Goal: Book appointment/travel/reservation

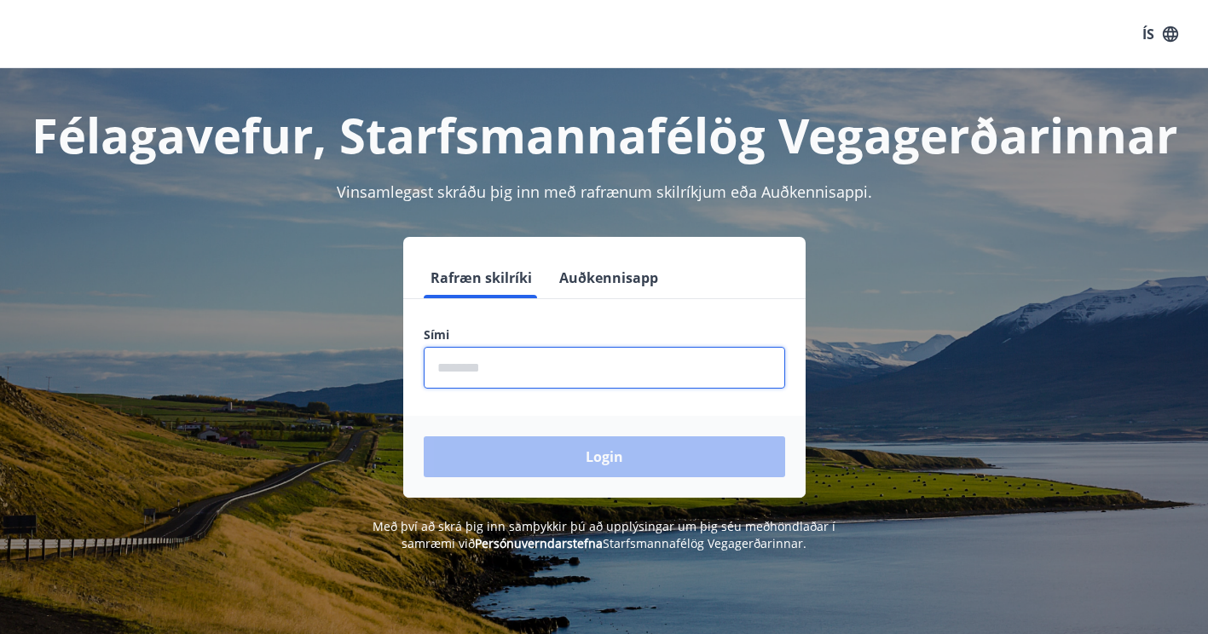
click at [492, 374] on input "phone" at bounding box center [604, 368] width 361 height 42
type input "********"
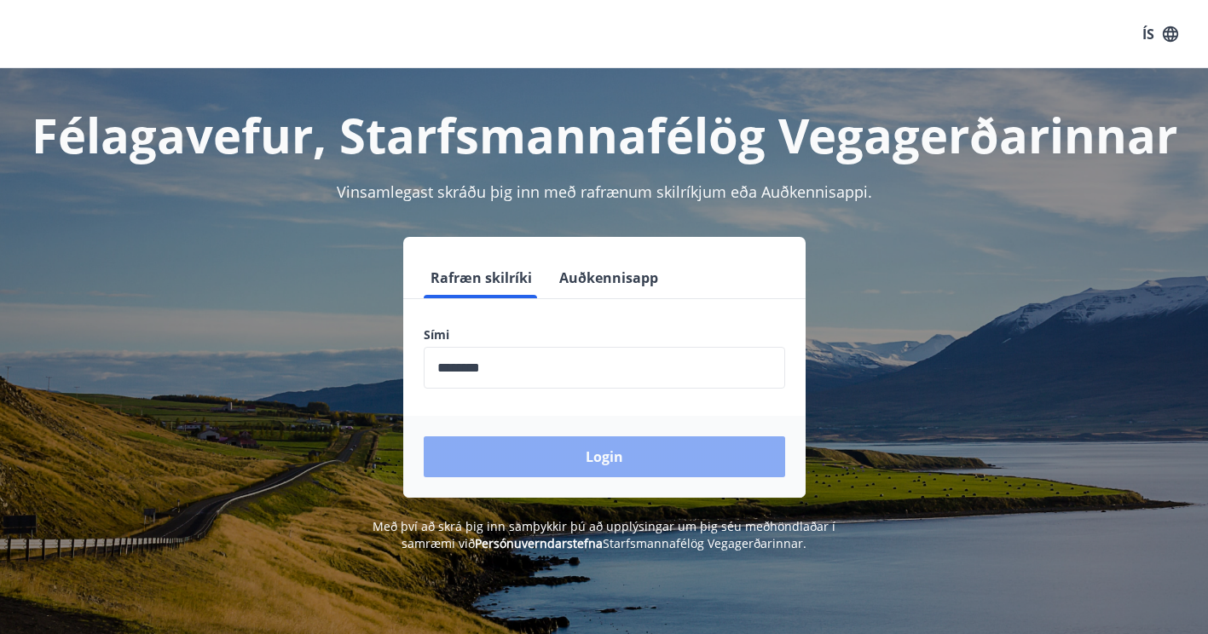
click at [612, 456] on button "Login" at bounding box center [604, 456] width 361 height 41
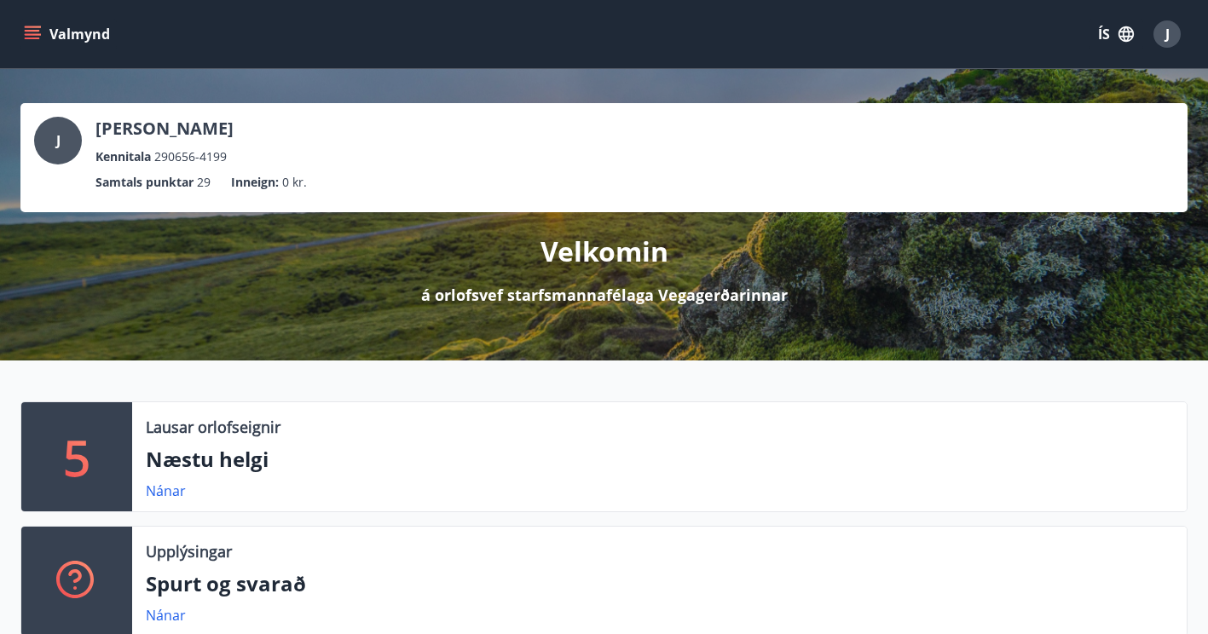
click at [31, 35] on icon "menu" at bounding box center [34, 34] width 19 height 2
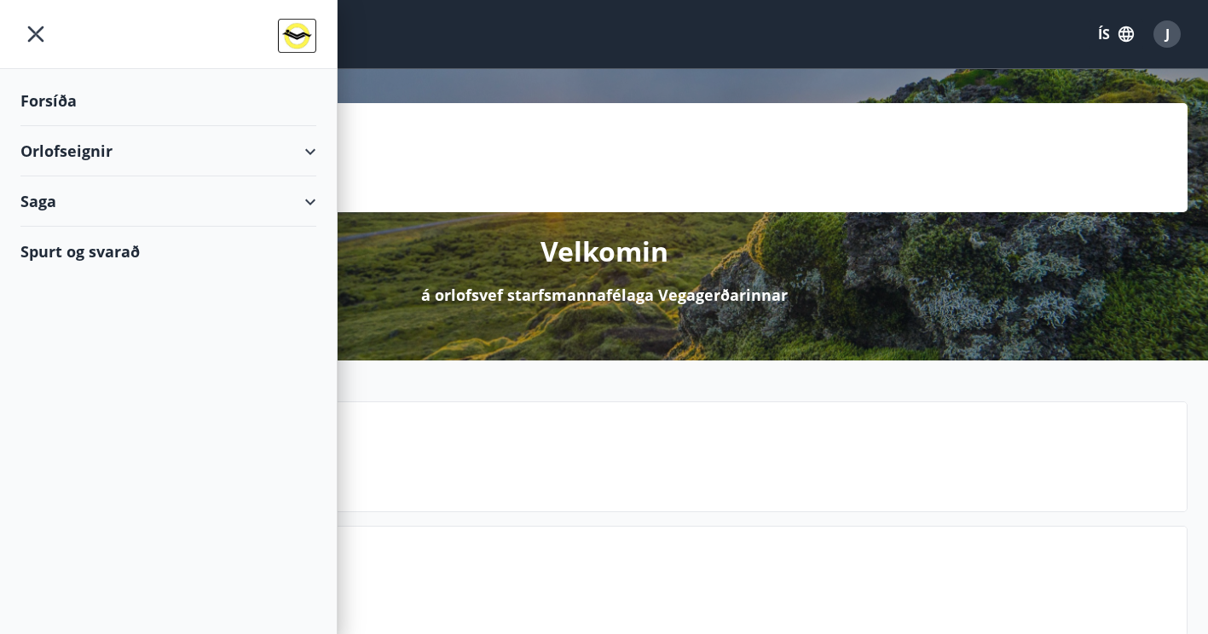
click at [85, 153] on div "Orlofseignir" at bounding box center [168, 151] width 296 height 50
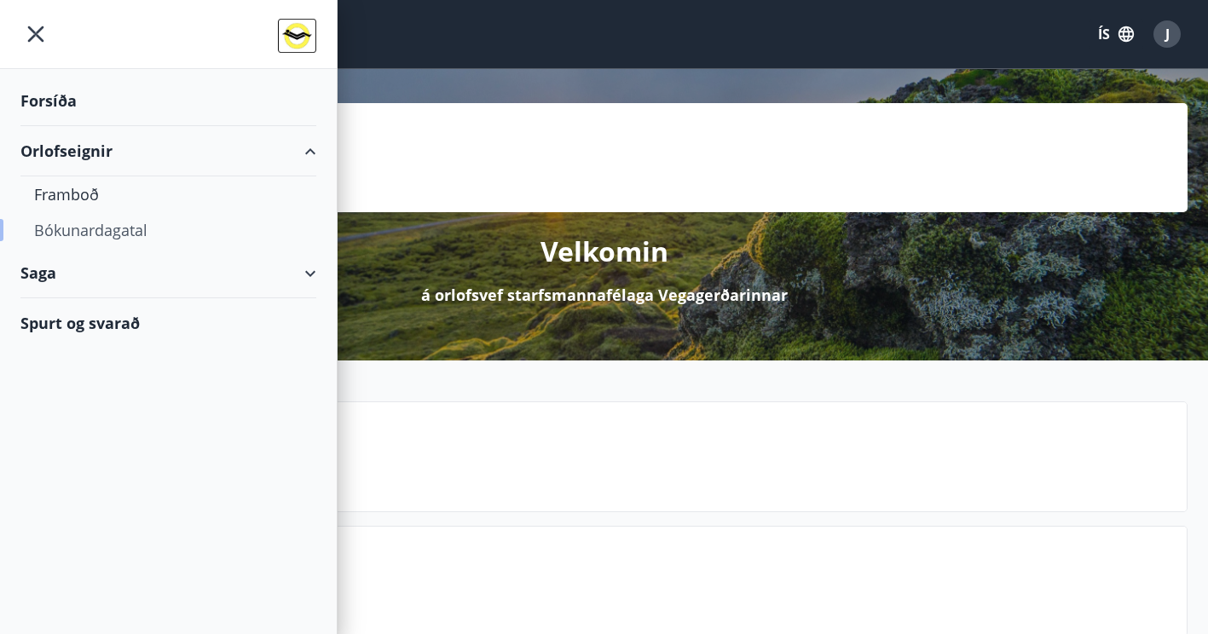
click at [89, 232] on div "Bókunardagatal" at bounding box center [168, 230] width 269 height 36
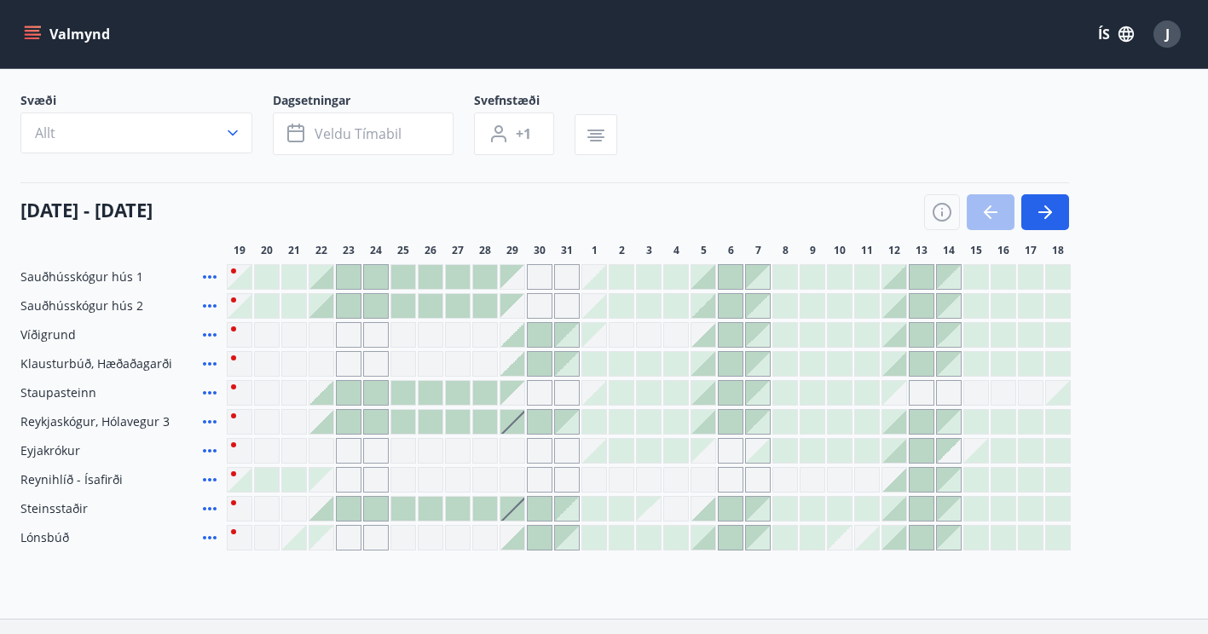
scroll to position [170, 0]
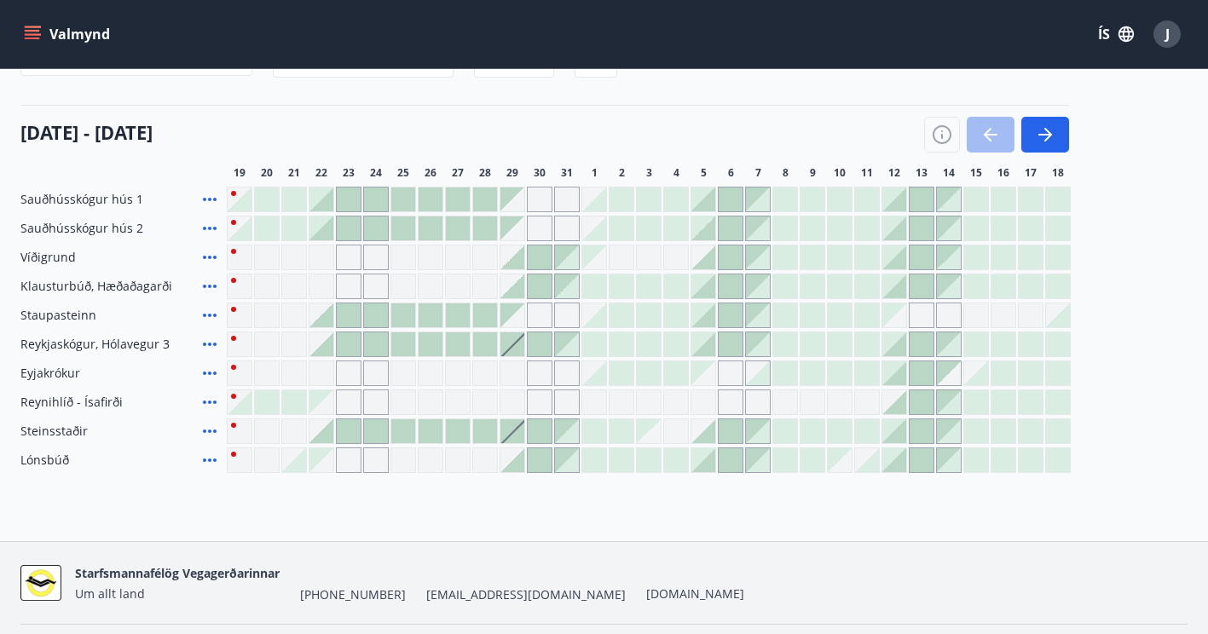
click at [328, 344] on div at bounding box center [321, 344] width 24 height 24
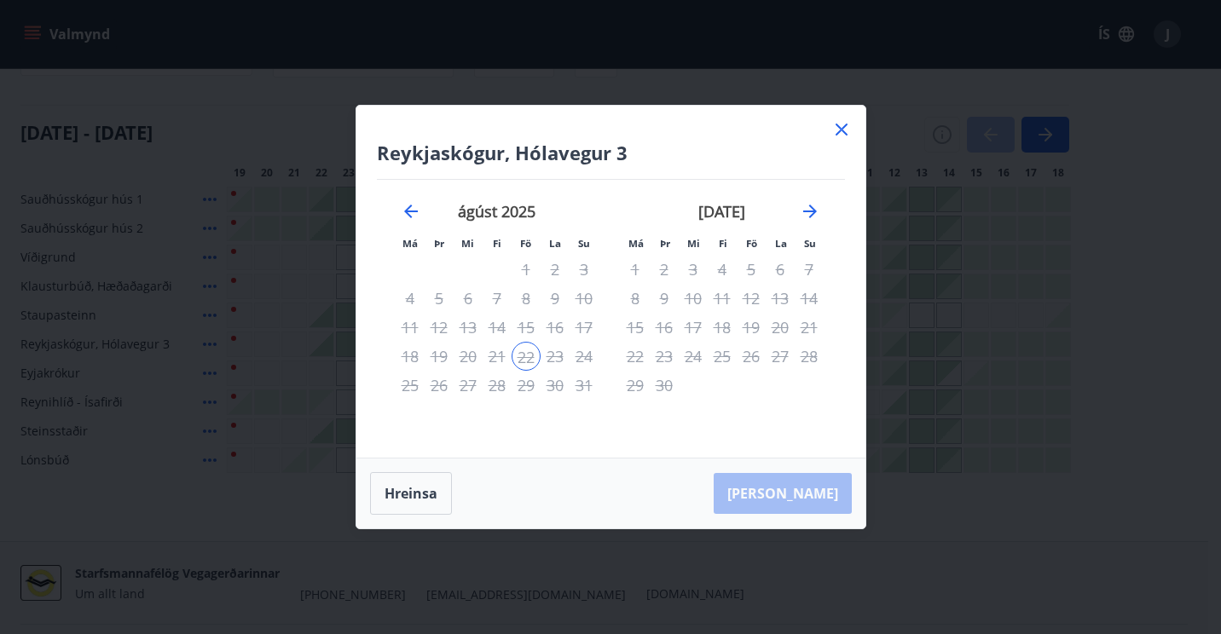
click at [835, 131] on icon at bounding box center [841, 129] width 20 height 20
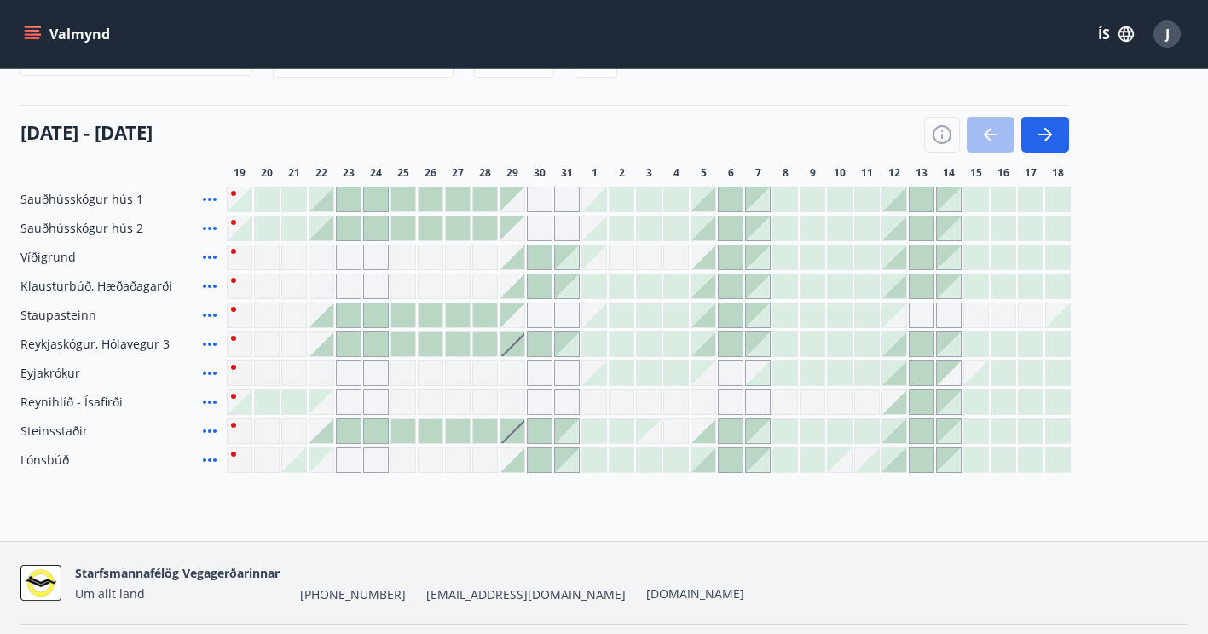
click at [329, 341] on div at bounding box center [321, 344] width 24 height 24
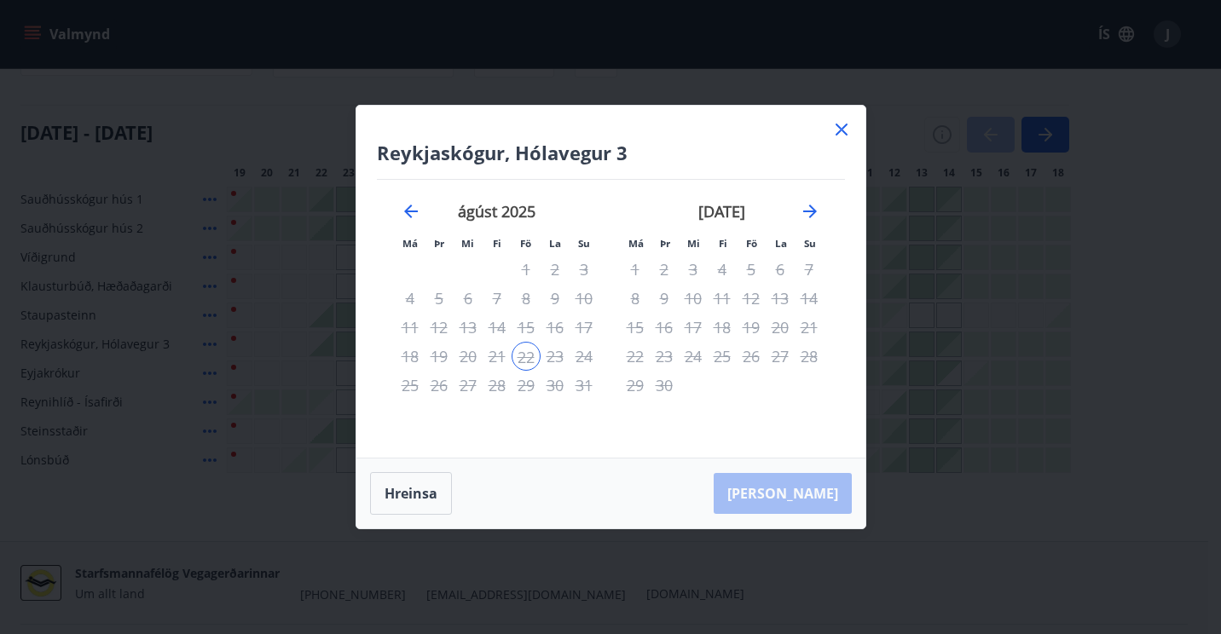
click at [528, 384] on div "29" at bounding box center [525, 385] width 29 height 29
click at [528, 387] on div "29" at bounding box center [525, 385] width 29 height 29
drag, startPoint x: 528, startPoint y: 386, endPoint x: 552, endPoint y: 356, distance: 38.2
click at [530, 375] on div "29" at bounding box center [525, 385] width 29 height 29
click at [650, 324] on div "16" at bounding box center [664, 327] width 29 height 29
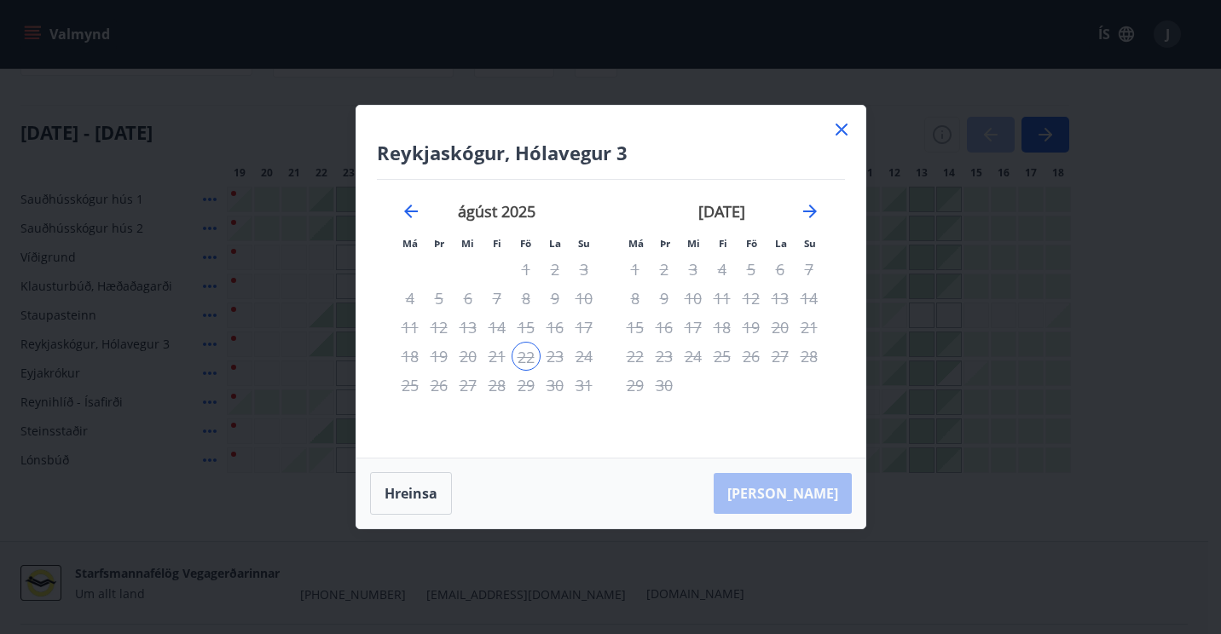
drag, startPoint x: 714, startPoint y: 317, endPoint x: 684, endPoint y: 308, distance: 32.1
click at [713, 316] on div "18" at bounding box center [721, 327] width 29 height 29
drag, startPoint x: 484, startPoint y: 361, endPoint x: 655, endPoint y: 344, distance: 171.4
click at [486, 360] on div "21" at bounding box center [496, 356] width 29 height 29
click at [679, 332] on div "17" at bounding box center [693, 327] width 29 height 29
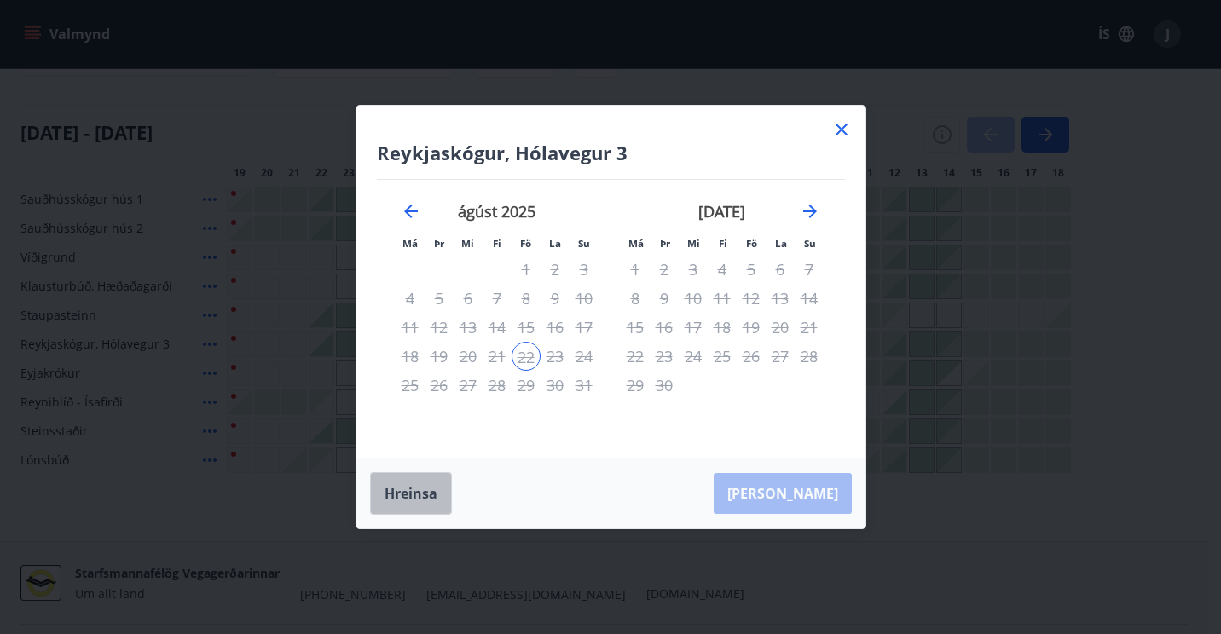
click at [417, 493] on button "Hreinsa" at bounding box center [411, 493] width 82 height 43
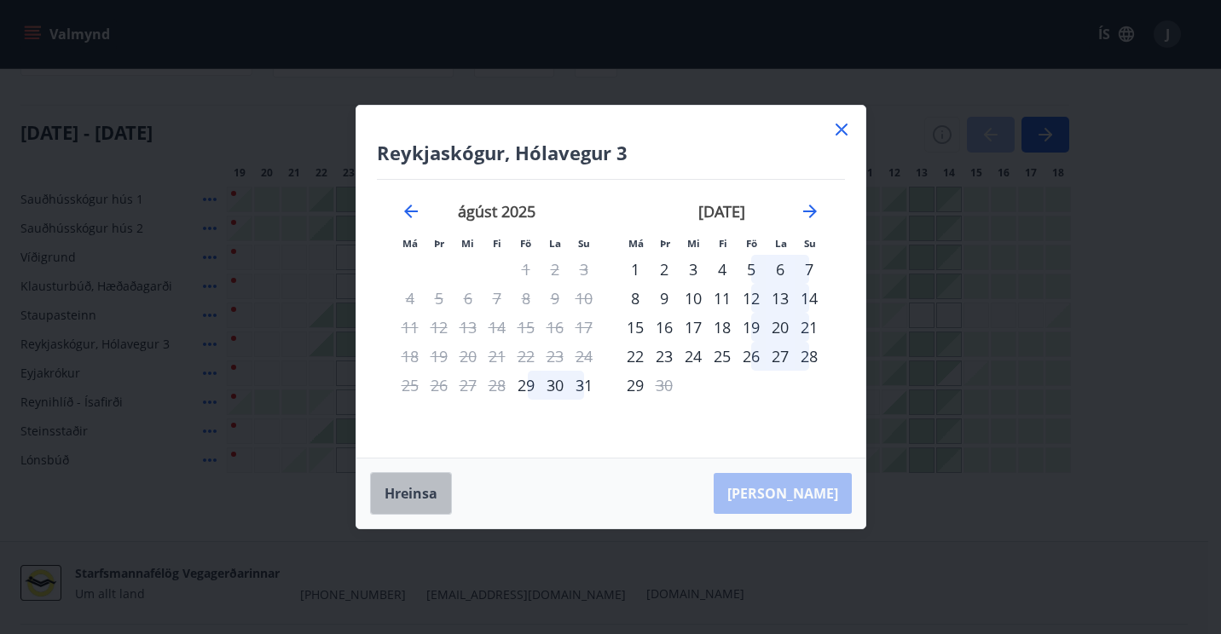
click at [409, 488] on button "Hreinsa" at bounding box center [411, 493] width 82 height 43
click at [461, 366] on div "20" at bounding box center [467, 356] width 29 height 29
drag, startPoint x: 473, startPoint y: 447, endPoint x: 482, endPoint y: 439, distance: 11.5
click at [478, 442] on div "Reykjaskógur, Hólavegur 3 Má Þr Mi Fi Fö La Su Má Þr Mi Fi Fö La Su [DATE] 1 2 …" at bounding box center [610, 282] width 509 height 352
drag, startPoint x: 502, startPoint y: 423, endPoint x: 505, endPoint y: 404, distance: 19.1
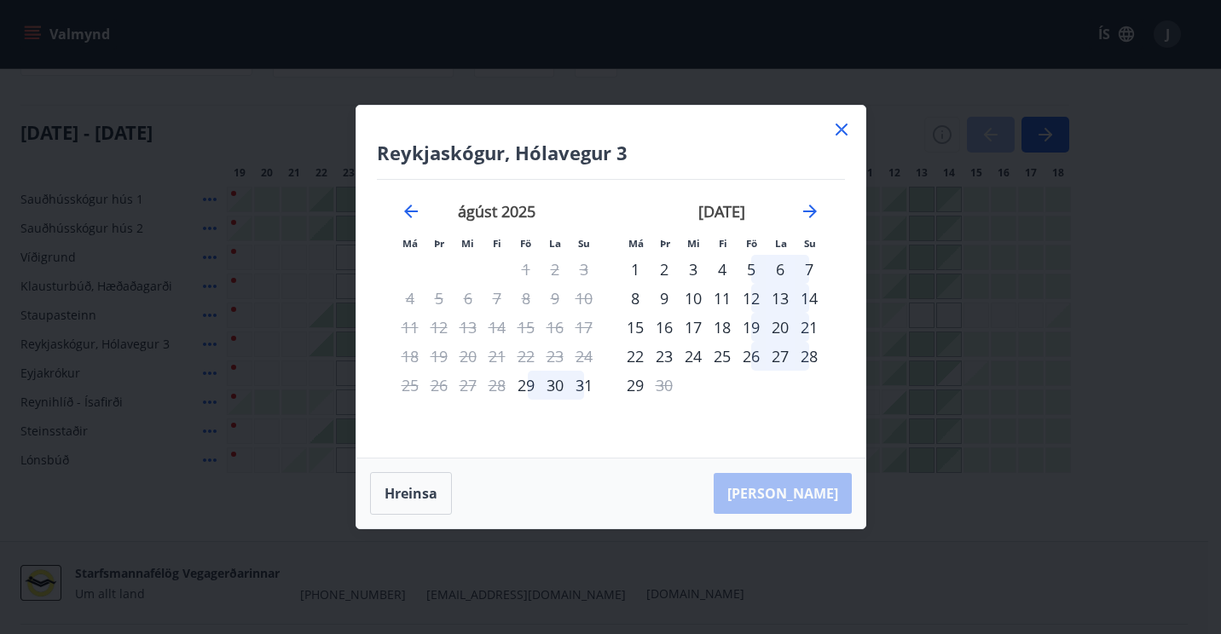
click at [504, 420] on div "[DATE] 1 2 3 4 5 6 7 8 9 10 11 12 13 14 15 16 17 18 19 20 21 22 23 24 25 26 27 …" at bounding box center [496, 320] width 225 height 280
click at [498, 385] on div "28" at bounding box center [496, 385] width 29 height 29
click at [835, 124] on icon at bounding box center [841, 129] width 20 height 20
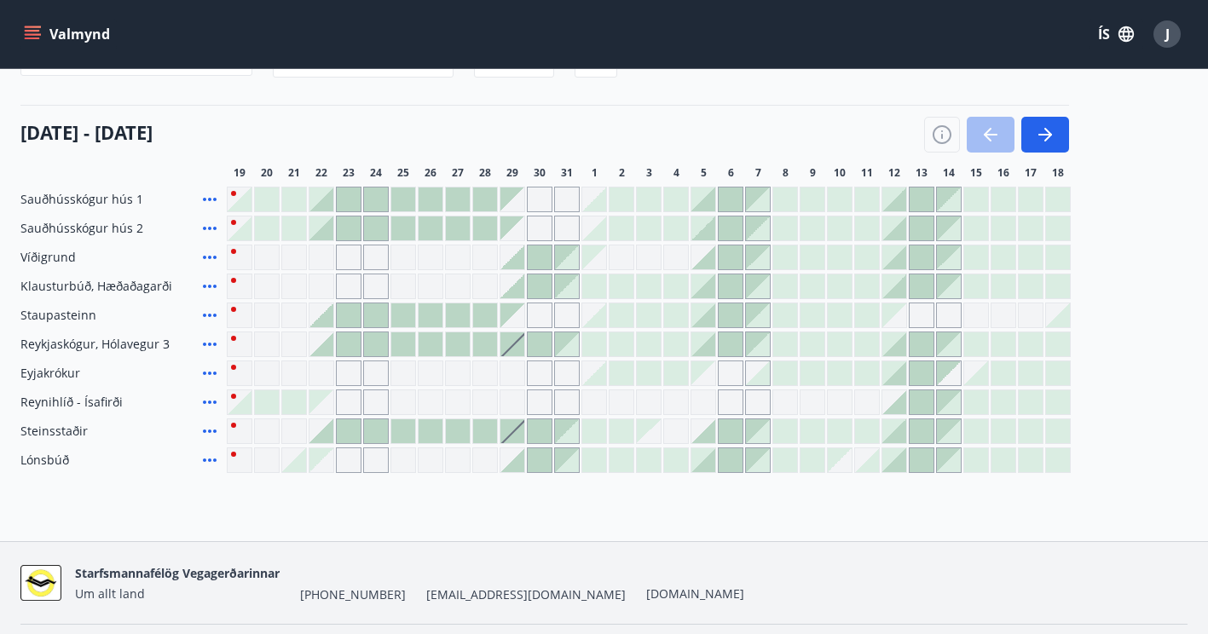
click at [170, 493] on div "Bókunardagatal Svæði Allt Dagsetningar Veldu tímabil Svefnstæði +1 [DATE] - [DA…" at bounding box center [604, 220] width 1208 height 644
click at [33, 30] on icon "menu" at bounding box center [32, 31] width 15 height 2
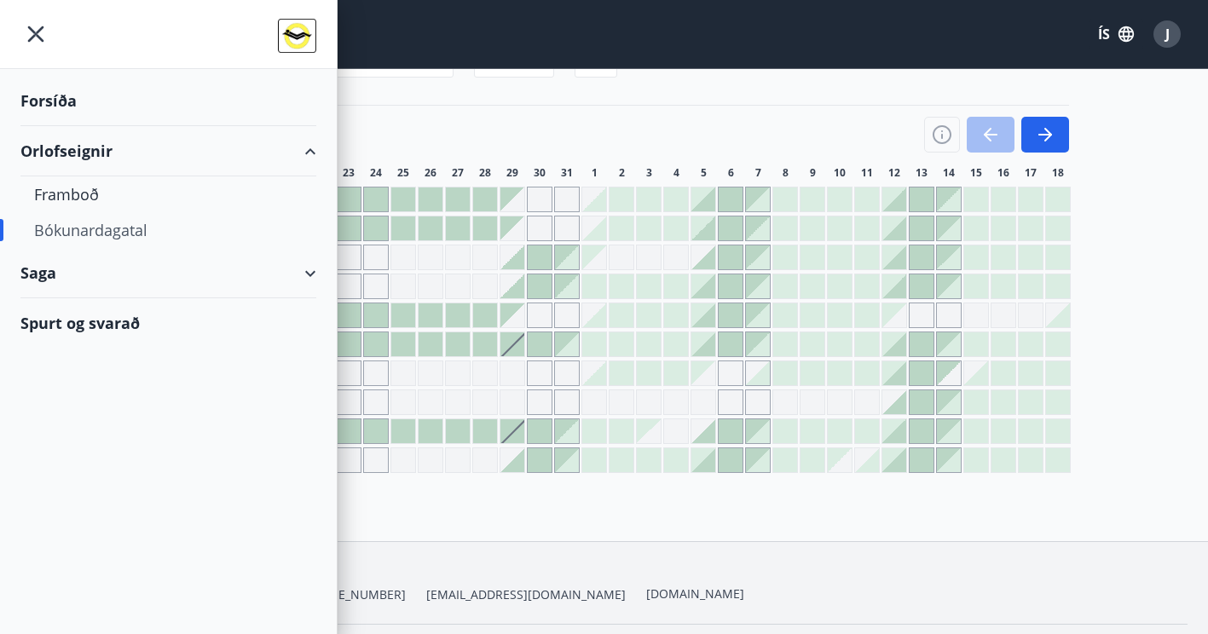
click at [644, 128] on div "[DATE] - [DATE]" at bounding box center [544, 129] width 1048 height 48
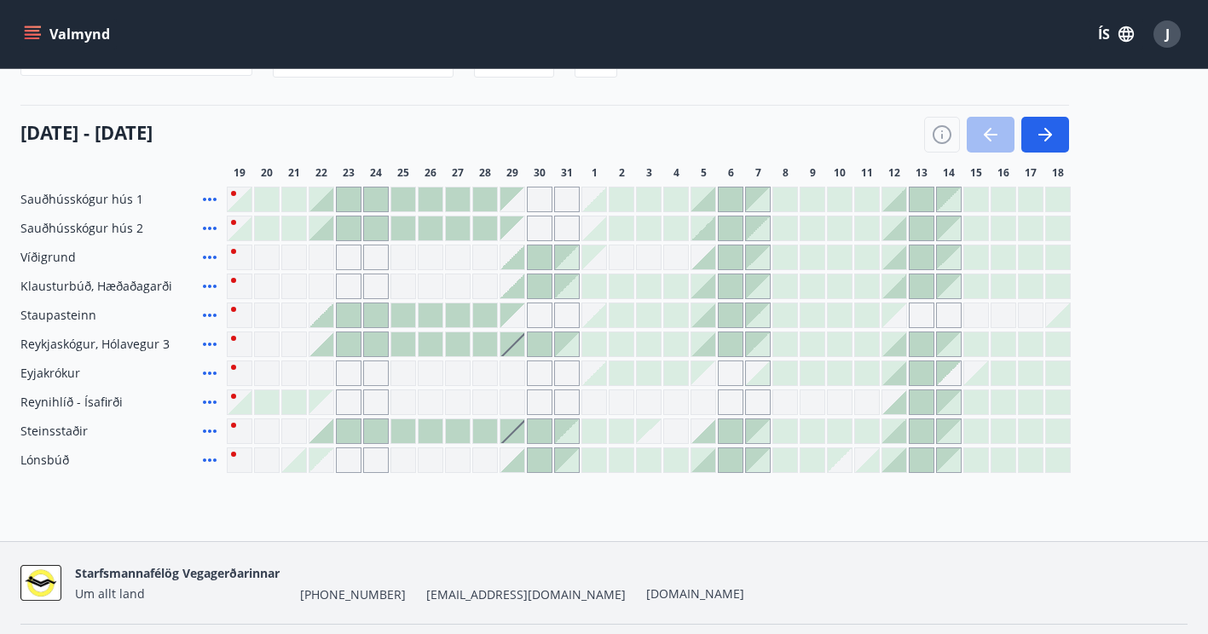
click at [327, 344] on div at bounding box center [321, 344] width 24 height 24
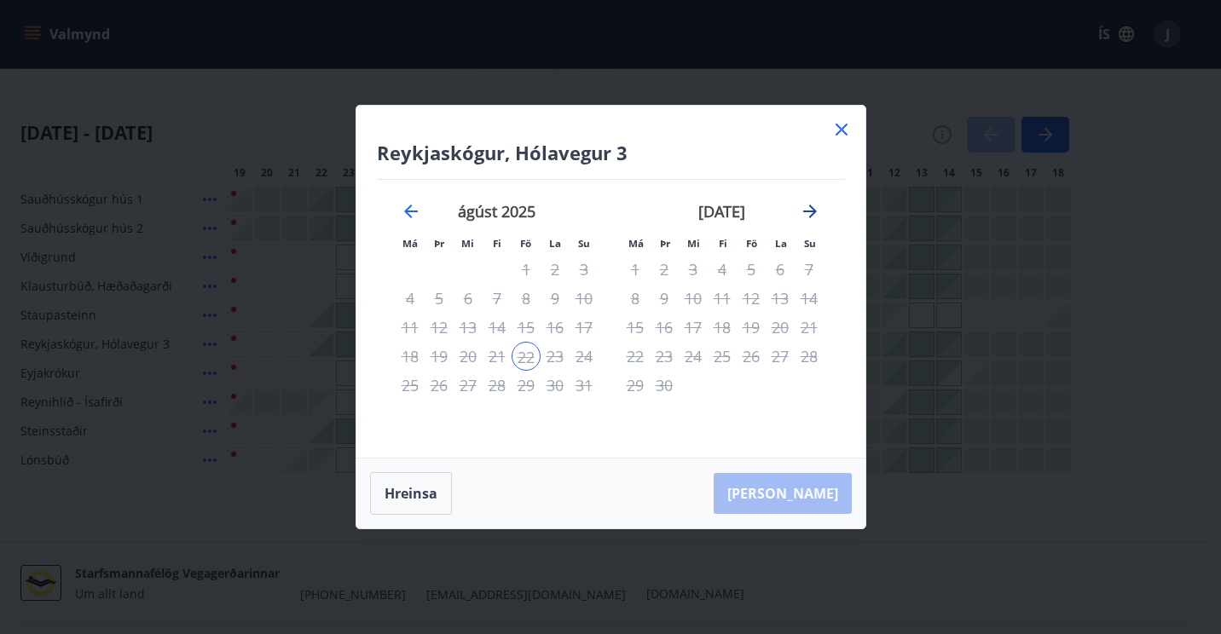
click at [811, 209] on icon "Move forward to switch to the next month." at bounding box center [810, 212] width 14 height 14
click at [404, 214] on icon "Move backward to switch to the previous month." at bounding box center [411, 211] width 20 height 20
click at [956, 344] on div "Reykjaskógur, Hólavegur 3 Má Þr Mi Fi Fö La Su Má Þr Mi Fi Fö La Su [DATE] 1 2 …" at bounding box center [610, 317] width 1221 height 634
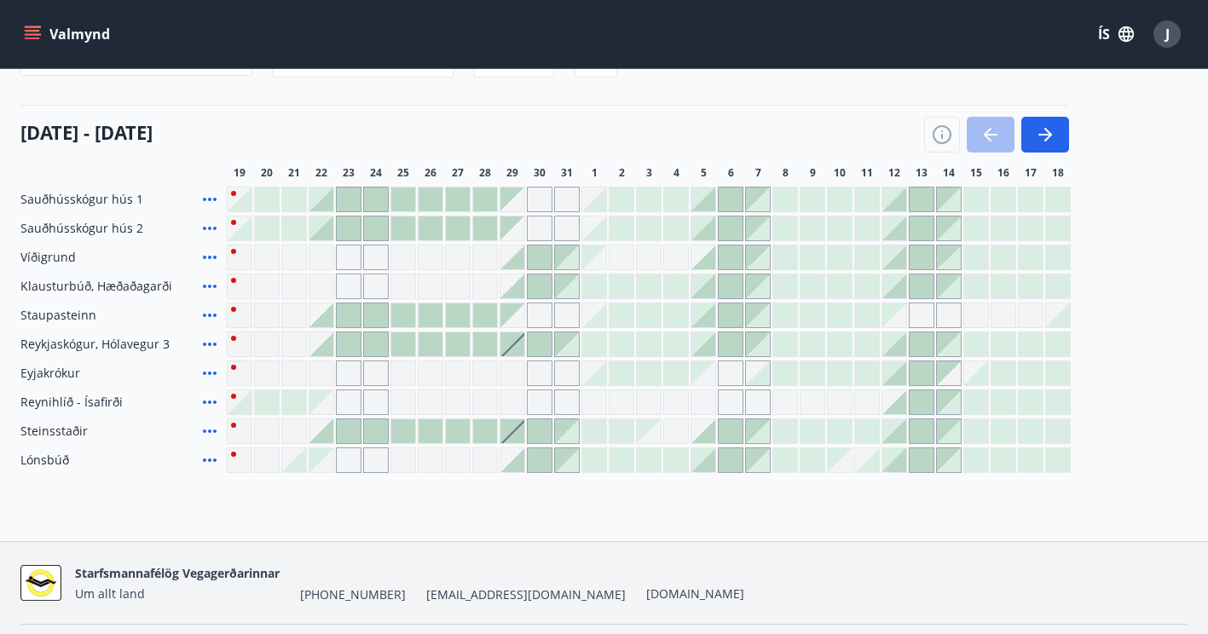
click at [328, 434] on div at bounding box center [321, 431] width 24 height 24
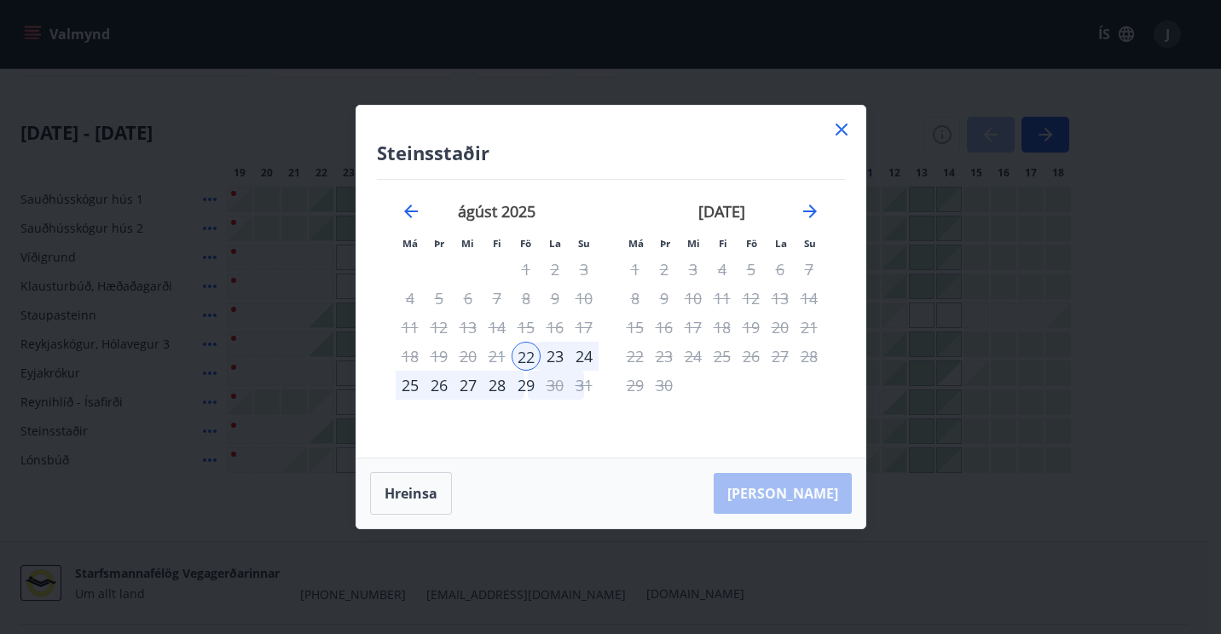
click at [840, 126] on icon at bounding box center [841, 129] width 20 height 20
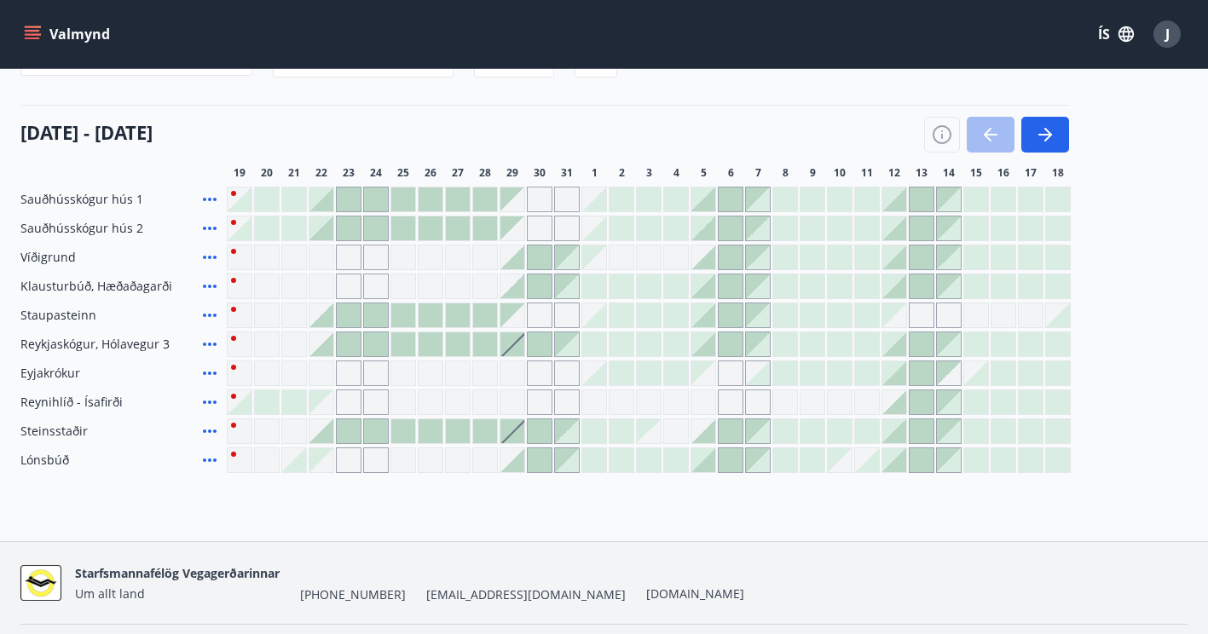
click at [322, 436] on div at bounding box center [321, 431] width 24 height 24
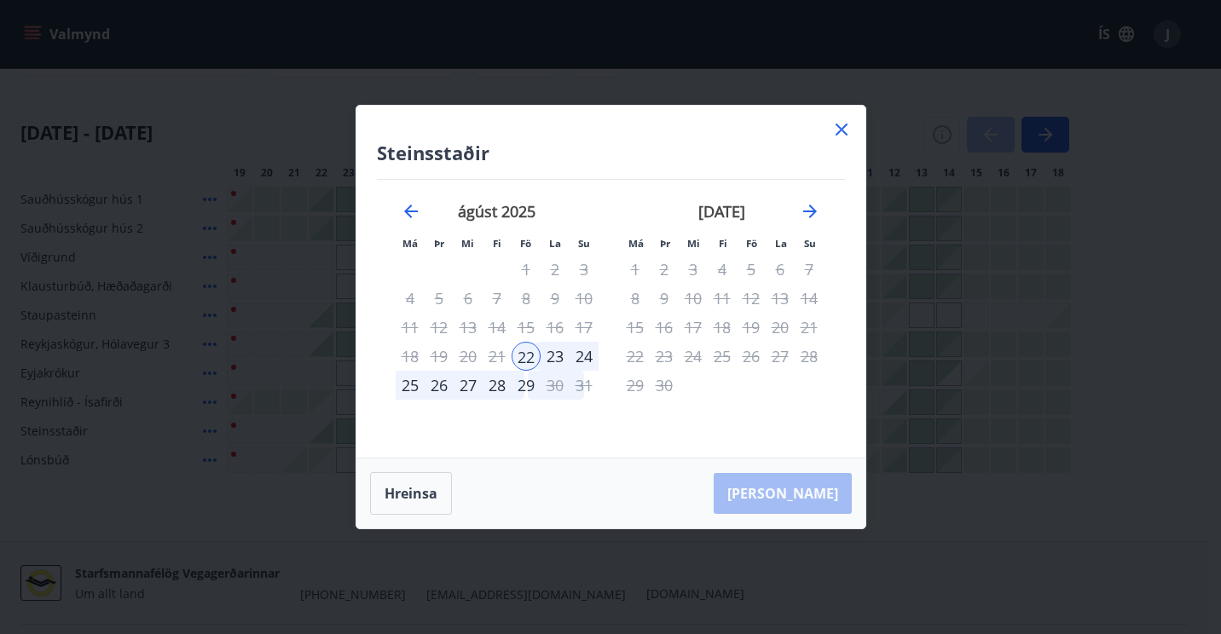
click at [849, 124] on icon at bounding box center [841, 129] width 20 height 20
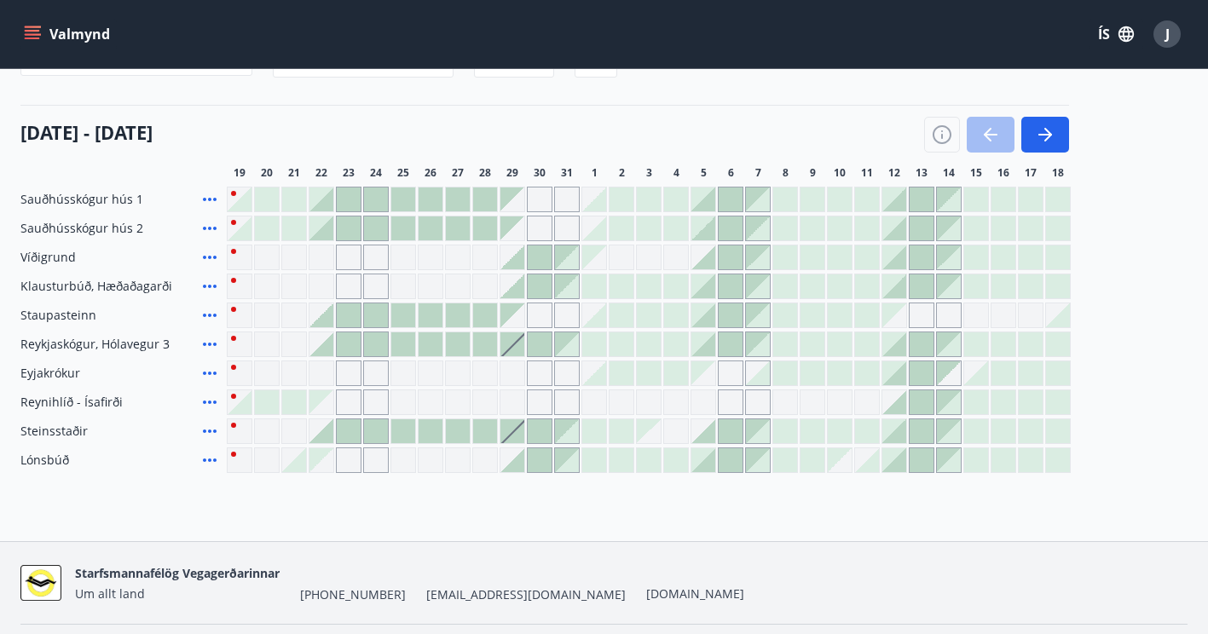
click at [326, 319] on div at bounding box center [321, 315] width 24 height 24
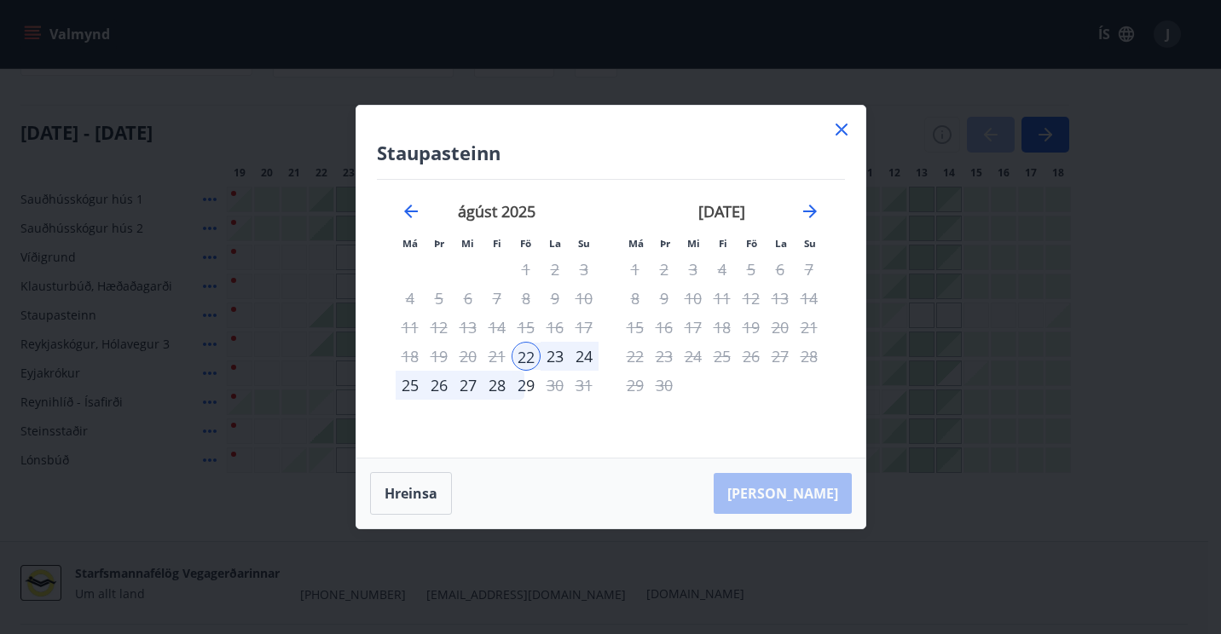
click at [838, 133] on icon at bounding box center [841, 130] width 12 height 12
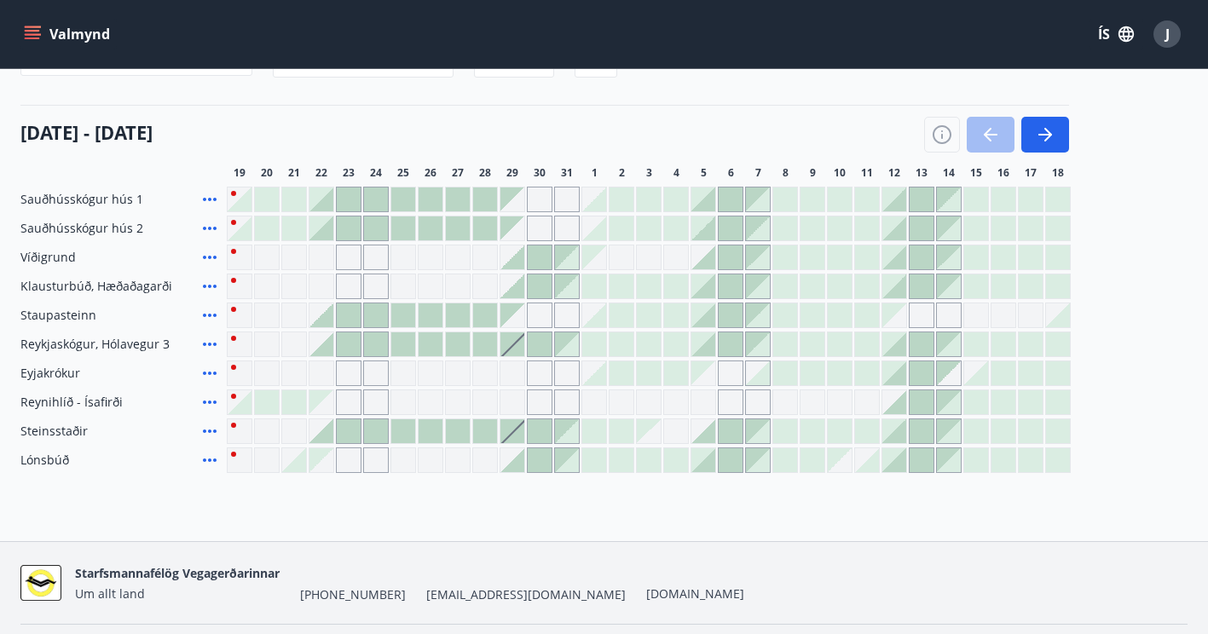
click at [324, 349] on div at bounding box center [321, 344] width 24 height 24
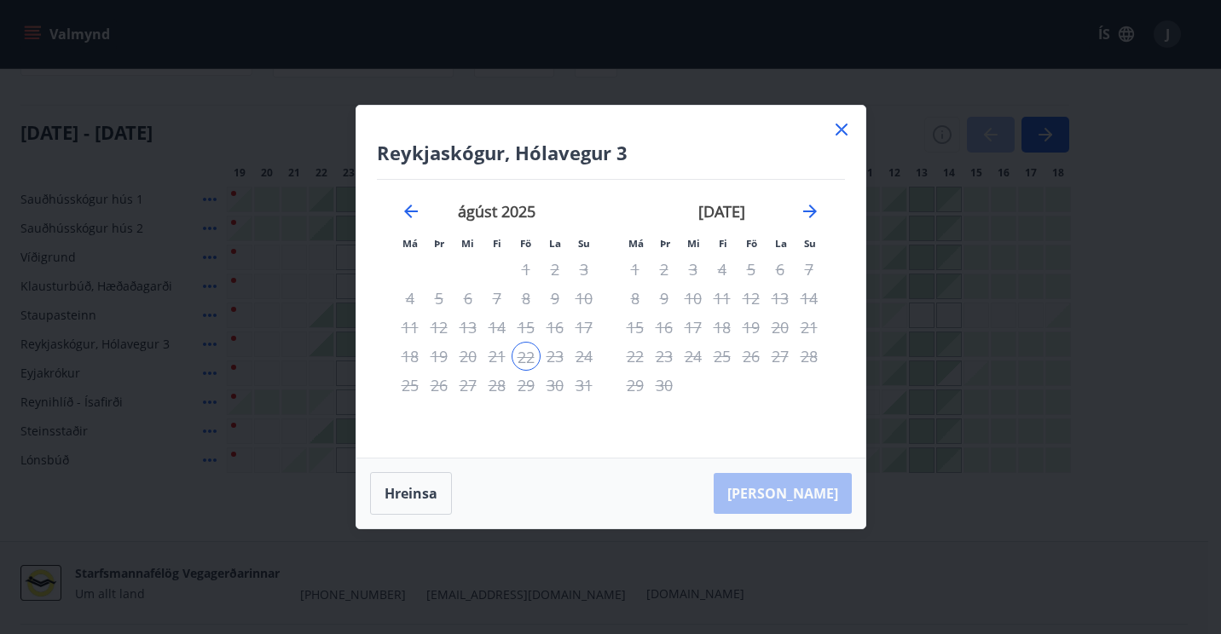
click at [843, 128] on icon at bounding box center [841, 130] width 12 height 12
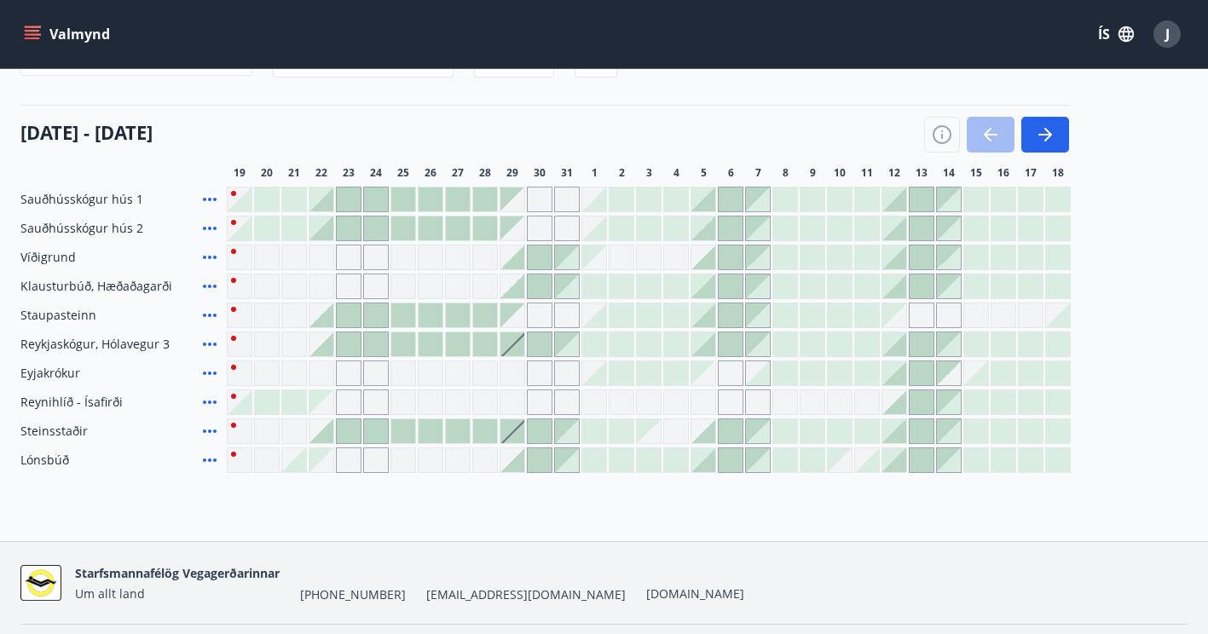
click at [329, 346] on div at bounding box center [321, 344] width 24 height 24
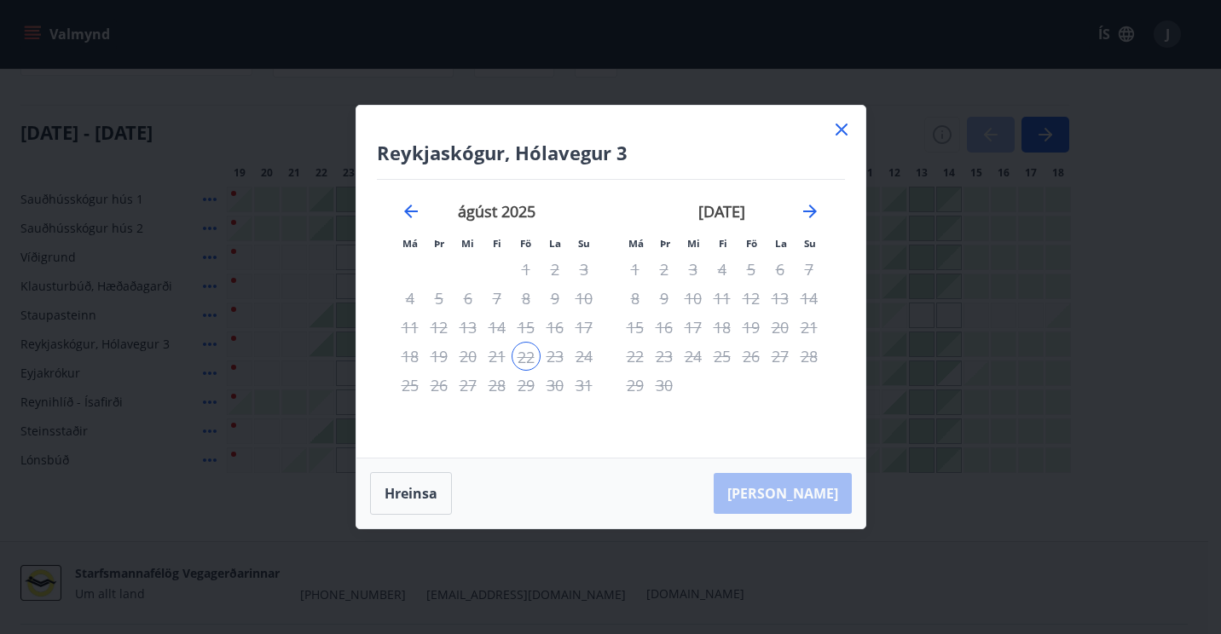
click at [839, 128] on icon at bounding box center [841, 130] width 12 height 12
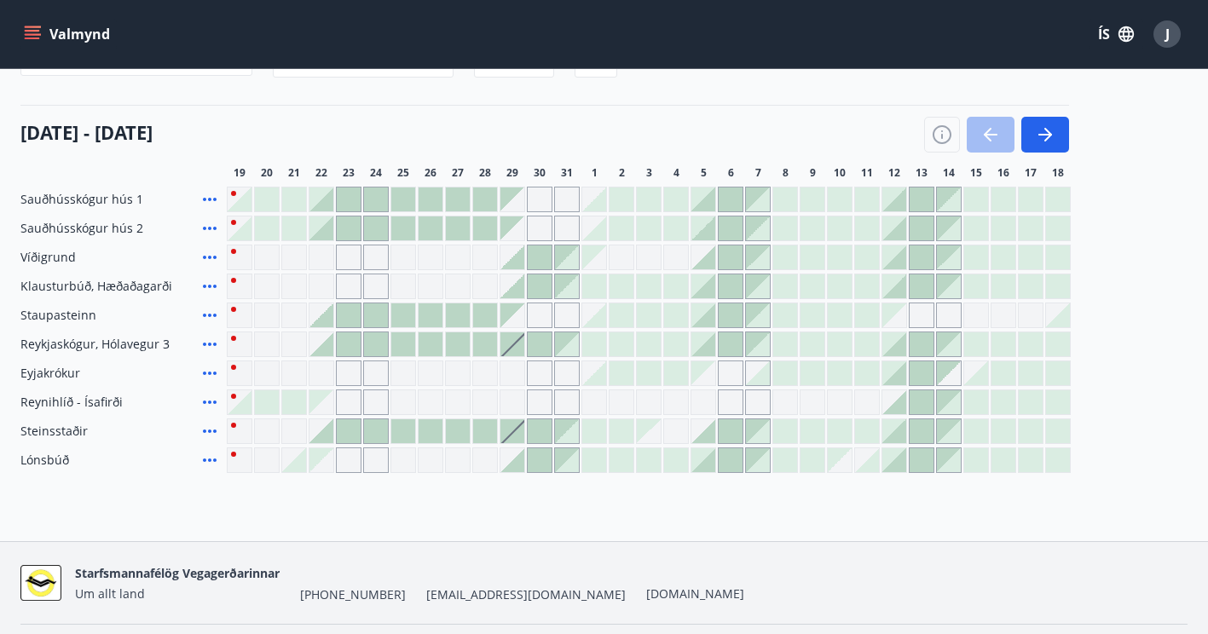
click at [1163, 236] on div "Sauðhússkógur hús 1 Sauðhússkógur hús 2 Víðigrund Klausturbúð, Hæðaðagarði Stau…" at bounding box center [603, 330] width 1167 height 286
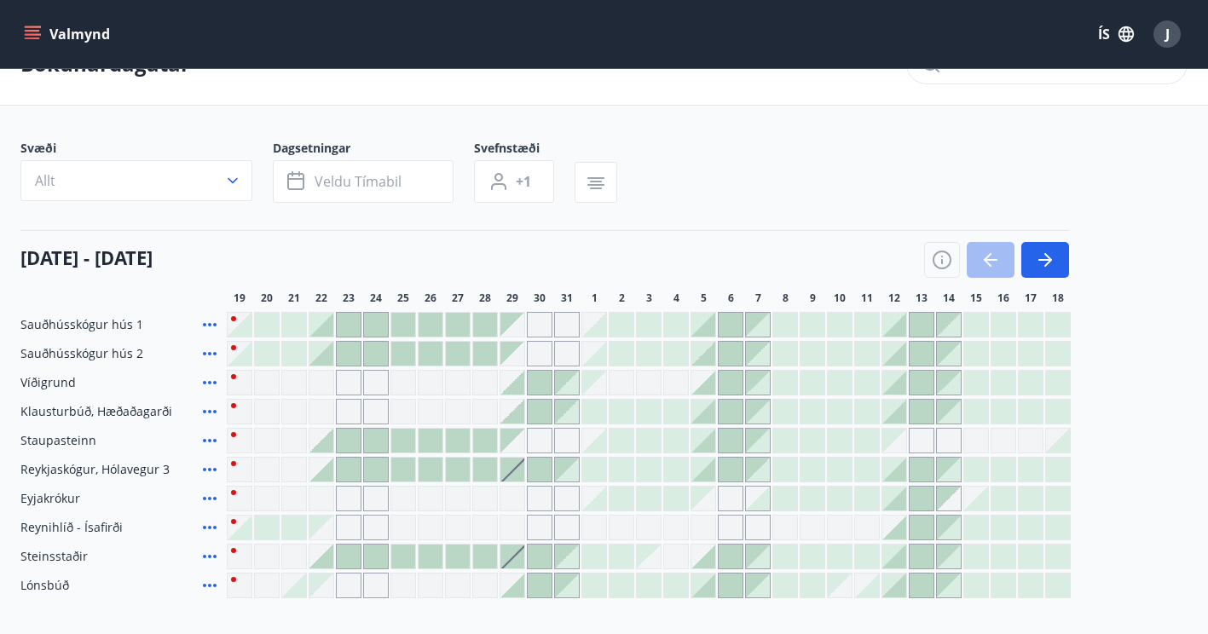
scroll to position [0, 0]
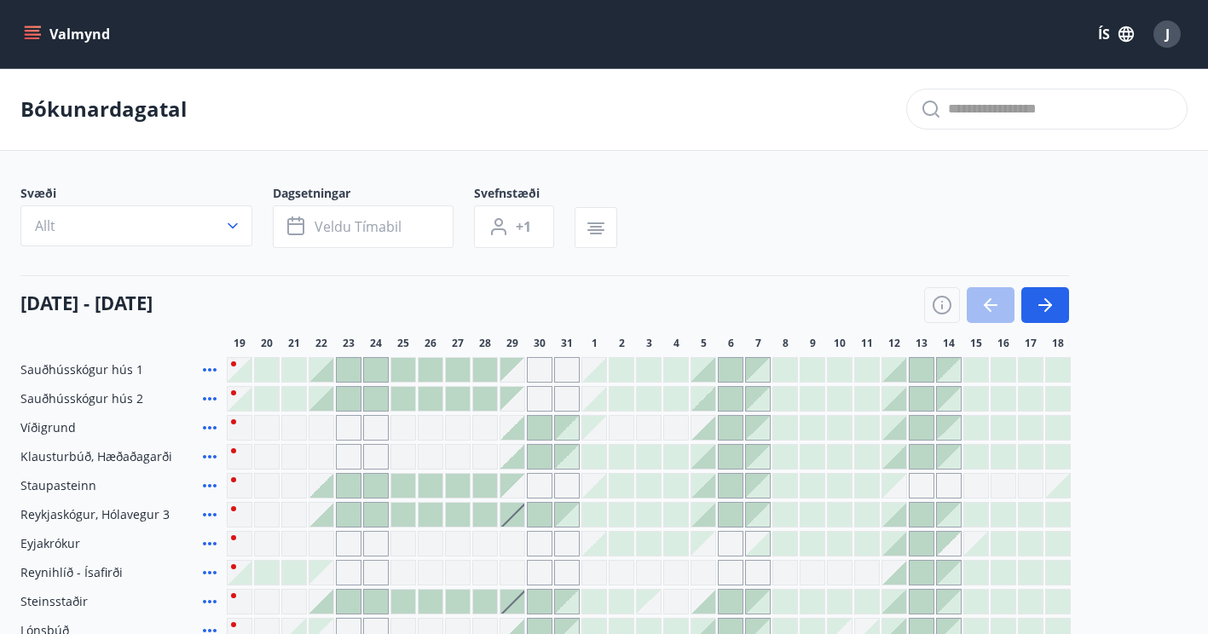
click at [36, 34] on icon "menu" at bounding box center [34, 34] width 19 height 2
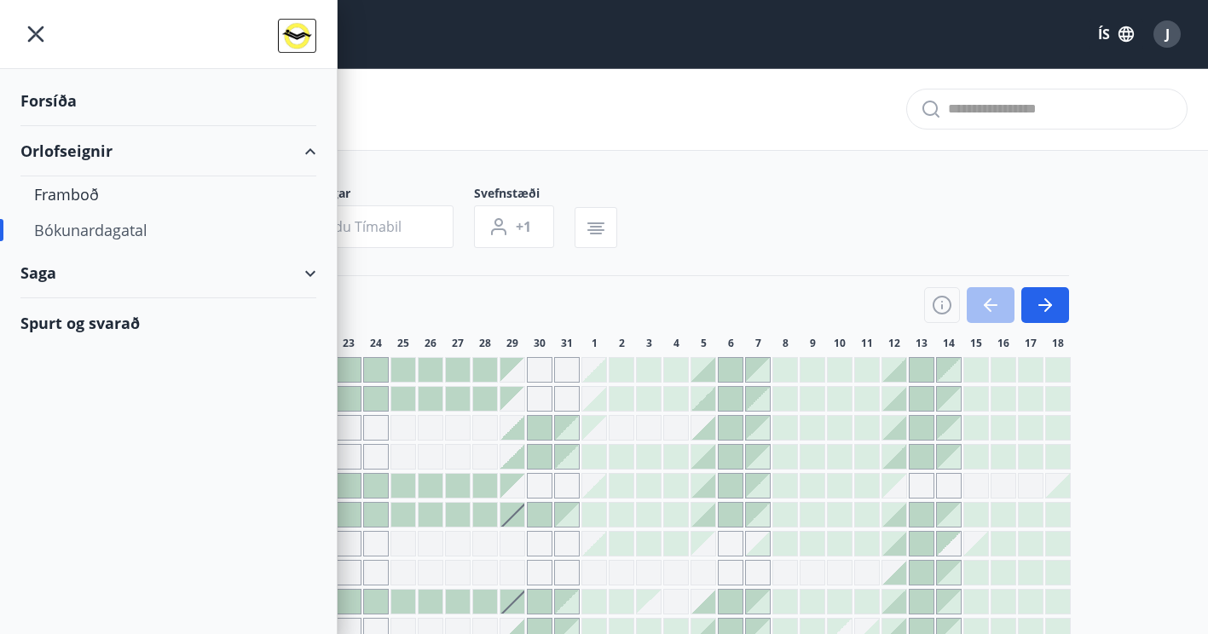
click at [53, 95] on div "Forsíða" at bounding box center [168, 101] width 296 height 50
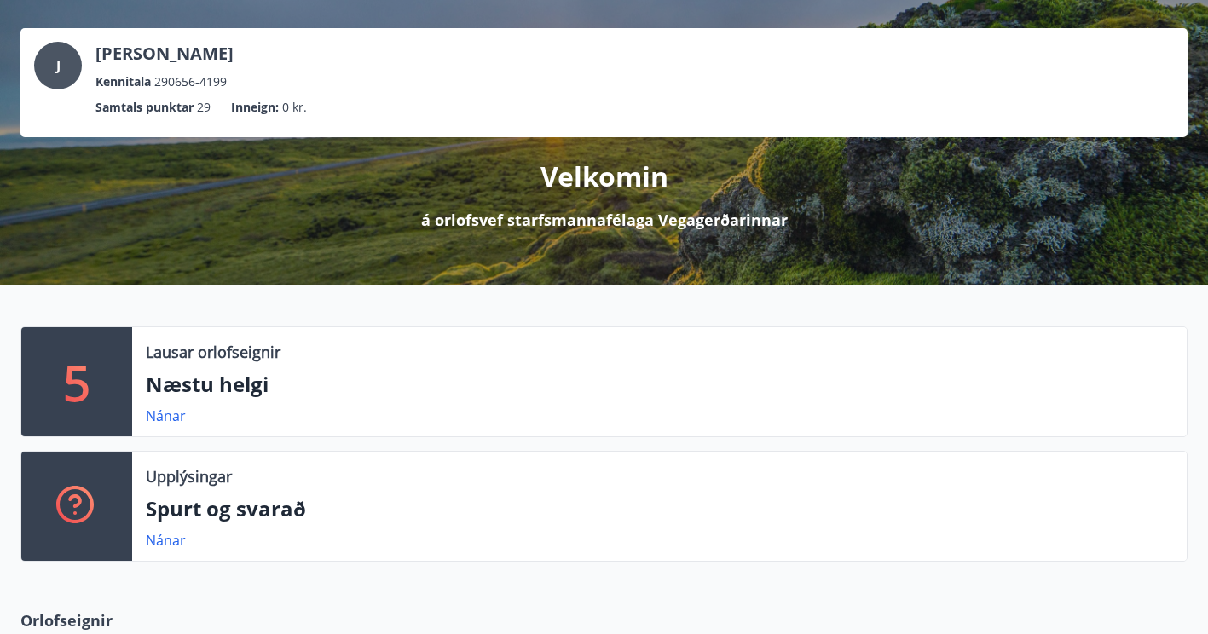
scroll to position [170, 0]
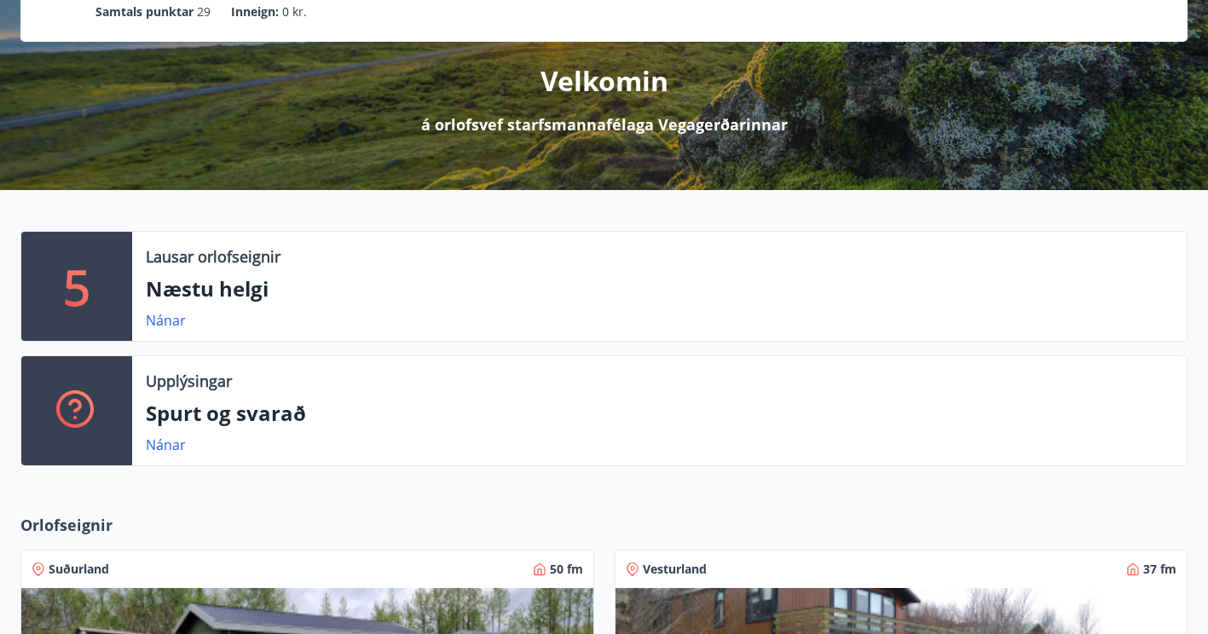
click at [220, 293] on p "Næstu helgi" at bounding box center [659, 288] width 1027 height 29
click at [95, 280] on div "5" at bounding box center [76, 286] width 111 height 109
click at [163, 321] on link "Nánar" at bounding box center [166, 320] width 40 height 19
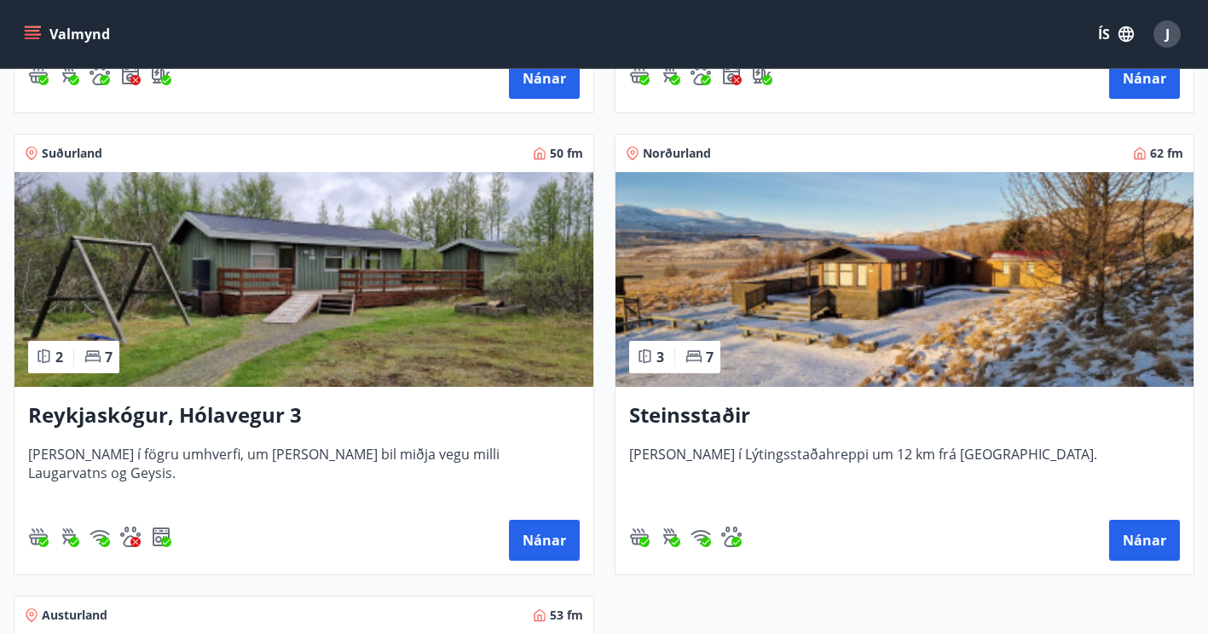
scroll to position [767, 0]
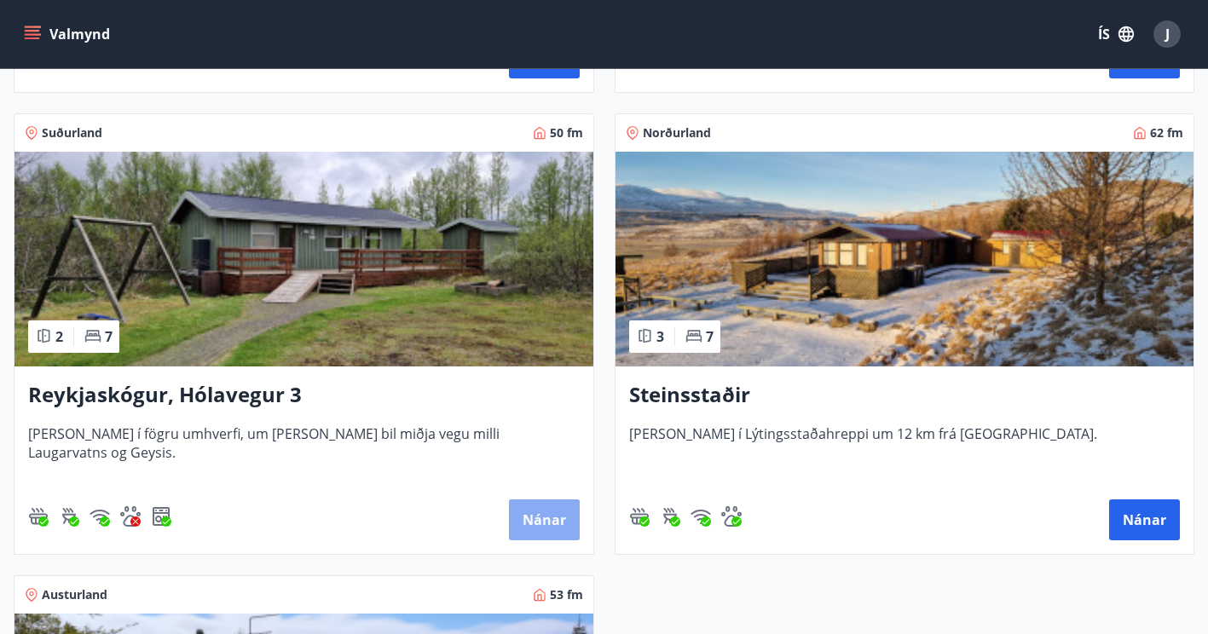
click at [546, 523] on button "Nánar" at bounding box center [544, 520] width 71 height 41
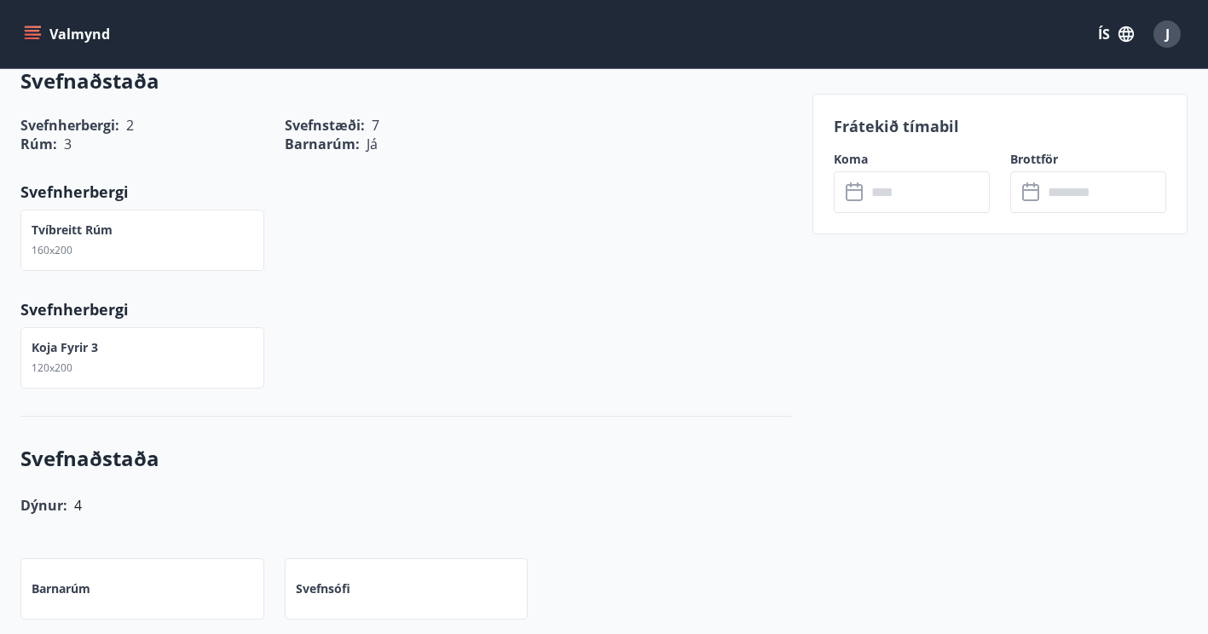
scroll to position [597, 0]
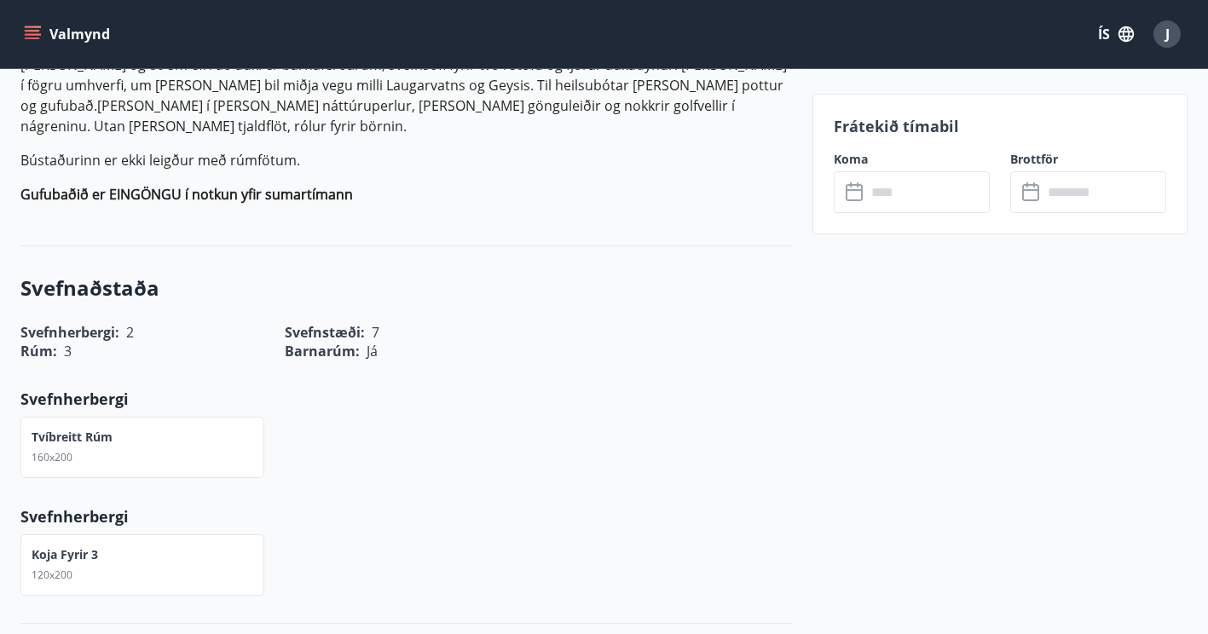
click at [855, 195] on icon at bounding box center [856, 192] width 20 height 20
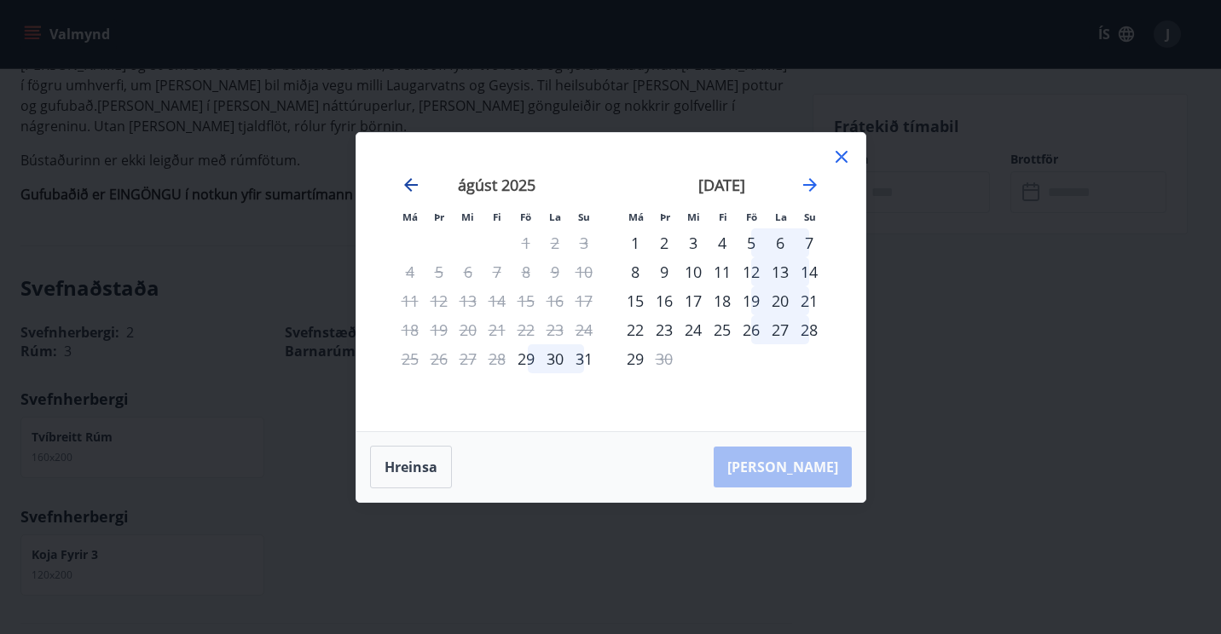
click at [411, 183] on icon "Move backward to switch to the previous month." at bounding box center [411, 185] width 20 height 20
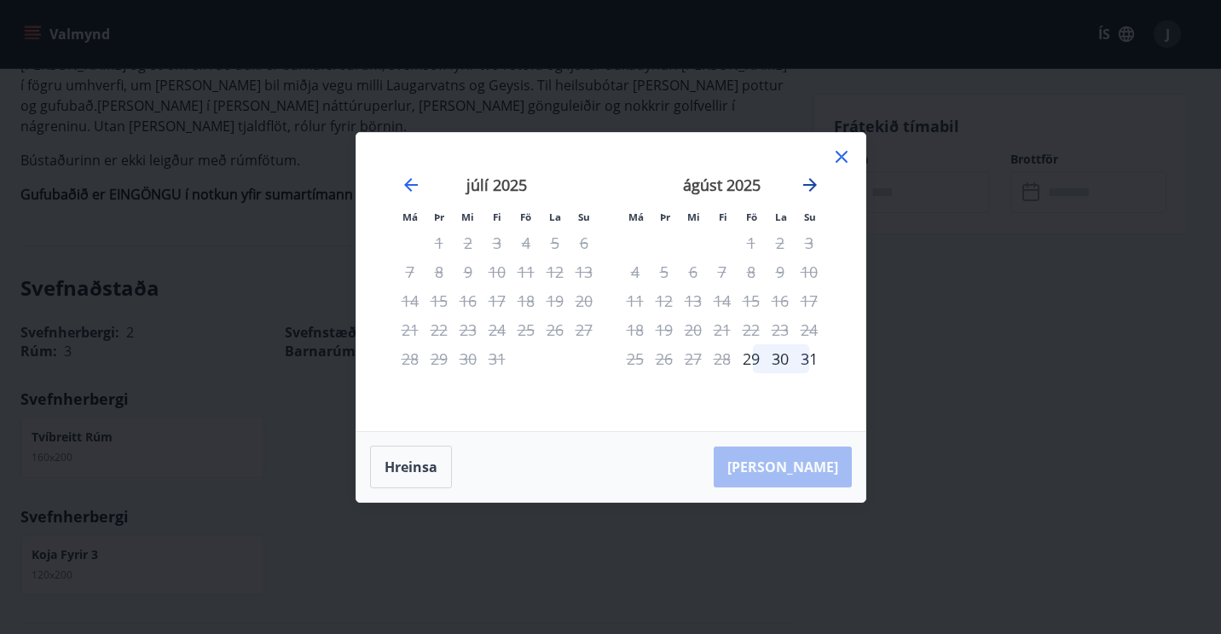
click at [815, 183] on icon "Move forward to switch to the next month." at bounding box center [810, 185] width 20 height 20
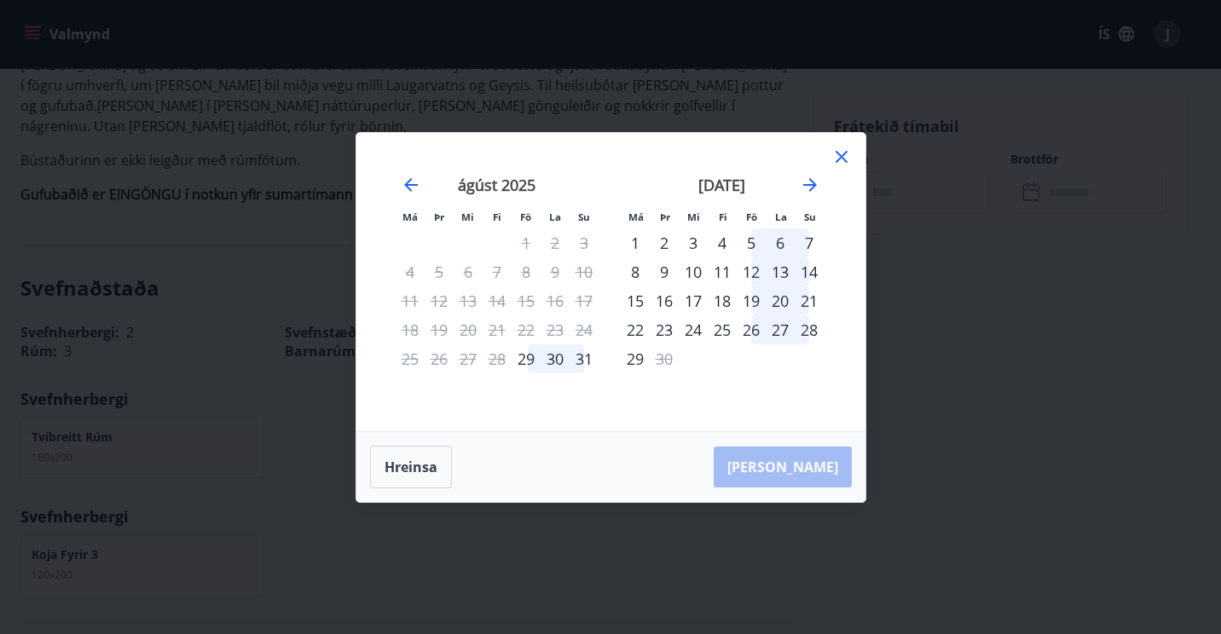
click at [840, 158] on icon at bounding box center [841, 157] width 12 height 12
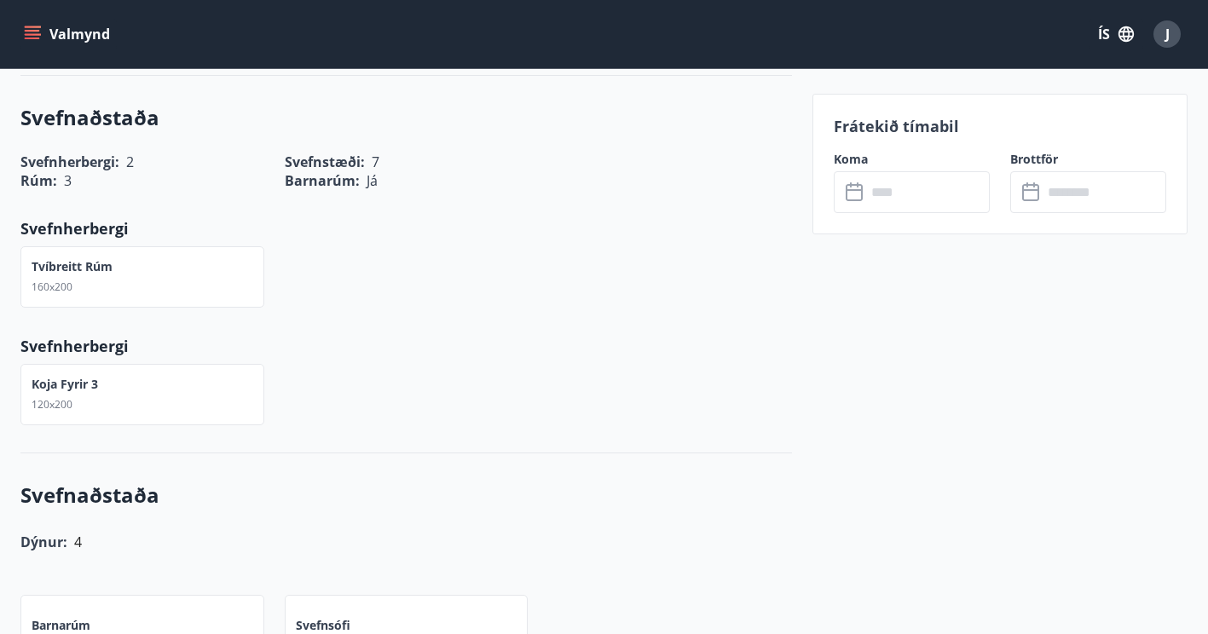
scroll to position [682, 0]
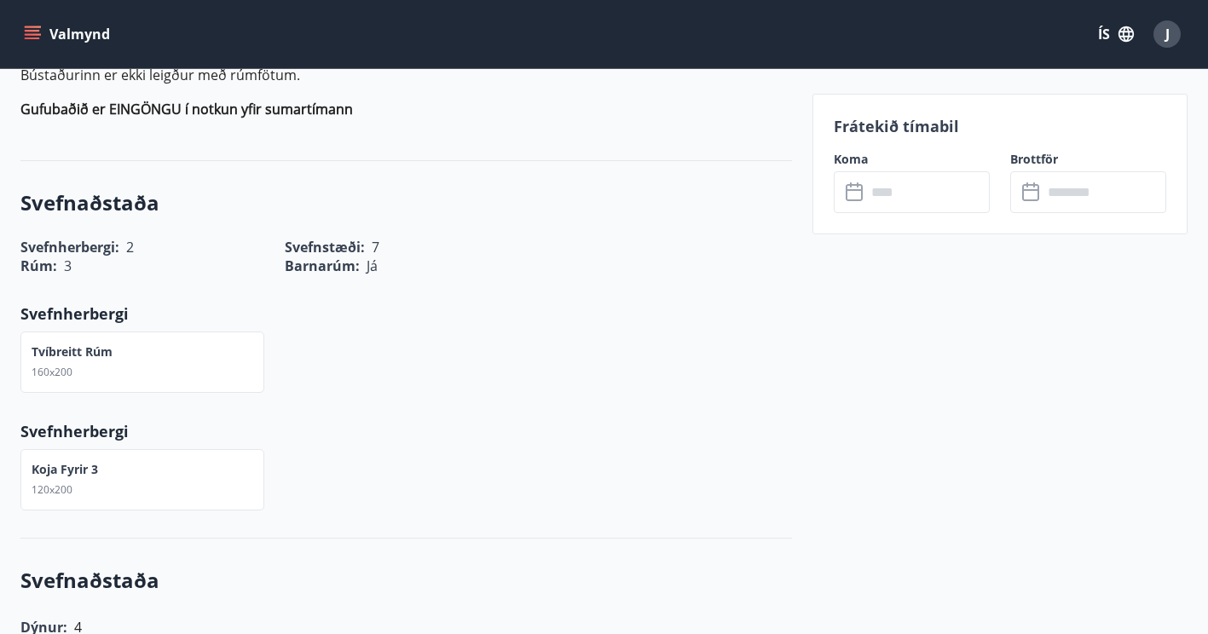
click at [860, 191] on icon at bounding box center [856, 192] width 20 height 20
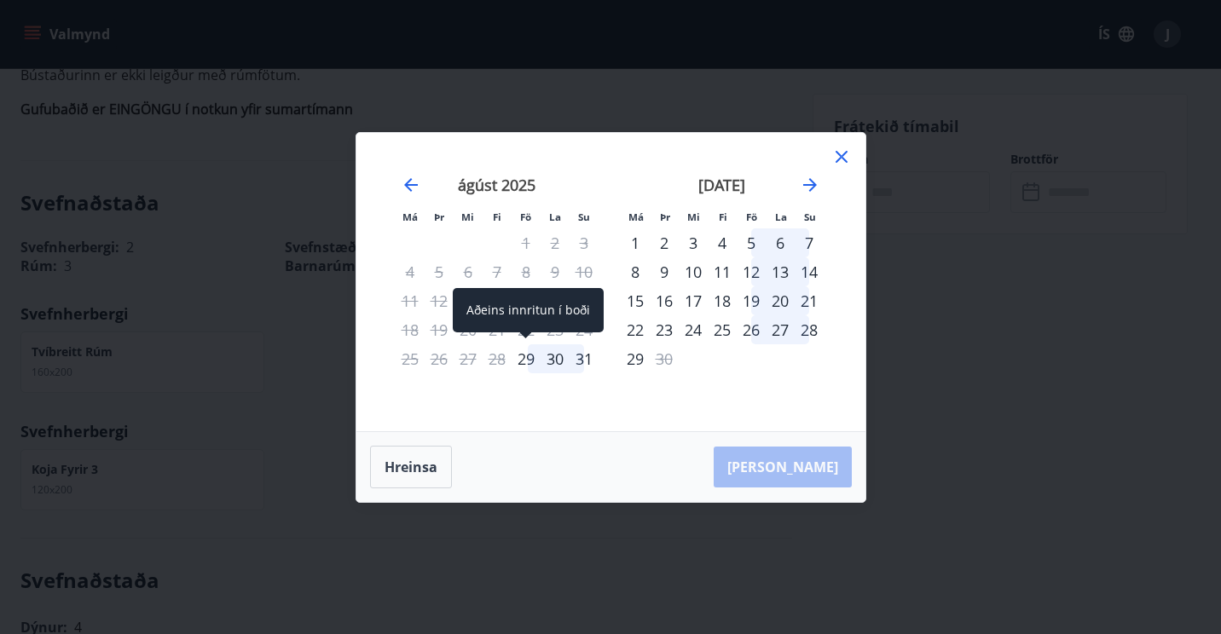
click at [532, 361] on div "29" at bounding box center [525, 358] width 29 height 29
click at [636, 243] on div "1" at bounding box center [635, 242] width 29 height 29
click at [527, 357] on div "29" at bounding box center [525, 358] width 29 height 29
click at [526, 359] on div "29" at bounding box center [525, 358] width 29 height 29
click at [638, 242] on div "1" at bounding box center [635, 242] width 29 height 29
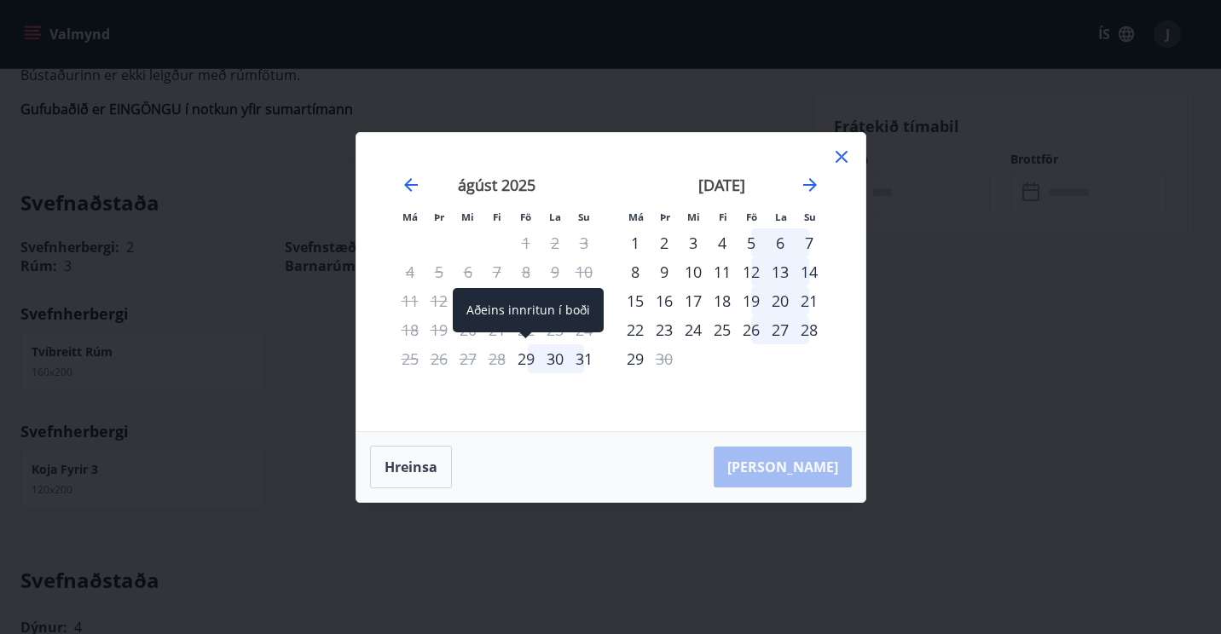
click at [528, 355] on div "29" at bounding box center [525, 358] width 29 height 29
drag, startPoint x: 528, startPoint y: 355, endPoint x: 590, endPoint y: 356, distance: 61.4
click at [590, 356] on tr "25 26 27 28 29 30 31" at bounding box center [497, 358] width 203 height 29
click at [527, 362] on div "29" at bounding box center [525, 358] width 29 height 29
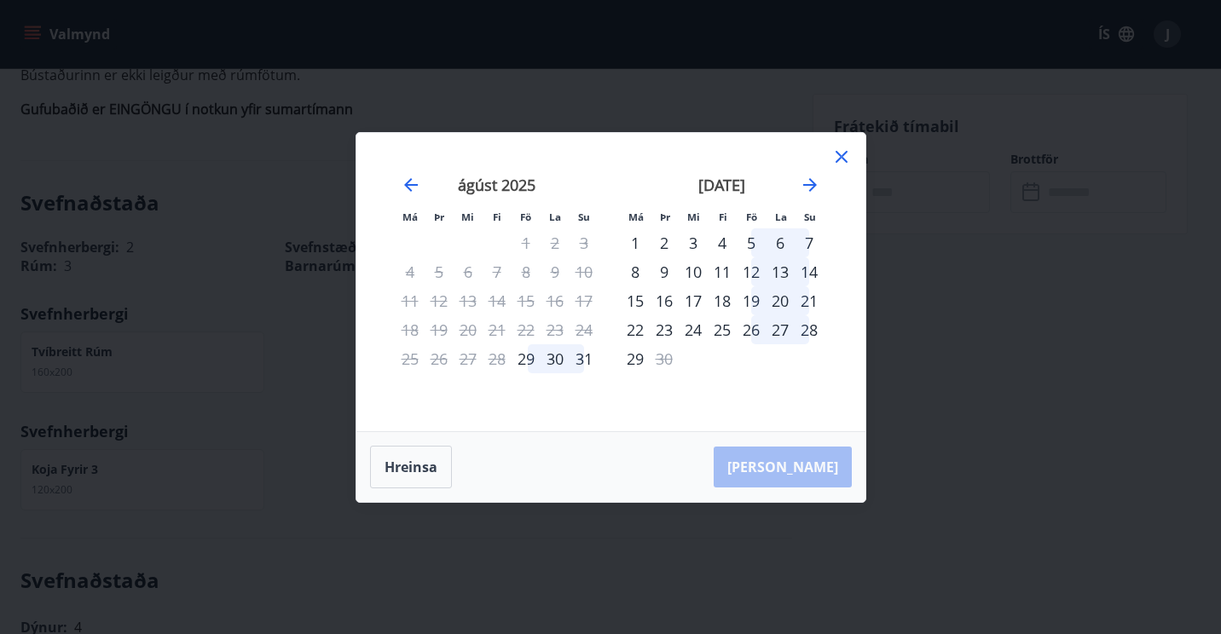
click at [633, 242] on div "1" at bounding box center [635, 242] width 29 height 29
click at [844, 161] on icon at bounding box center [841, 157] width 20 height 20
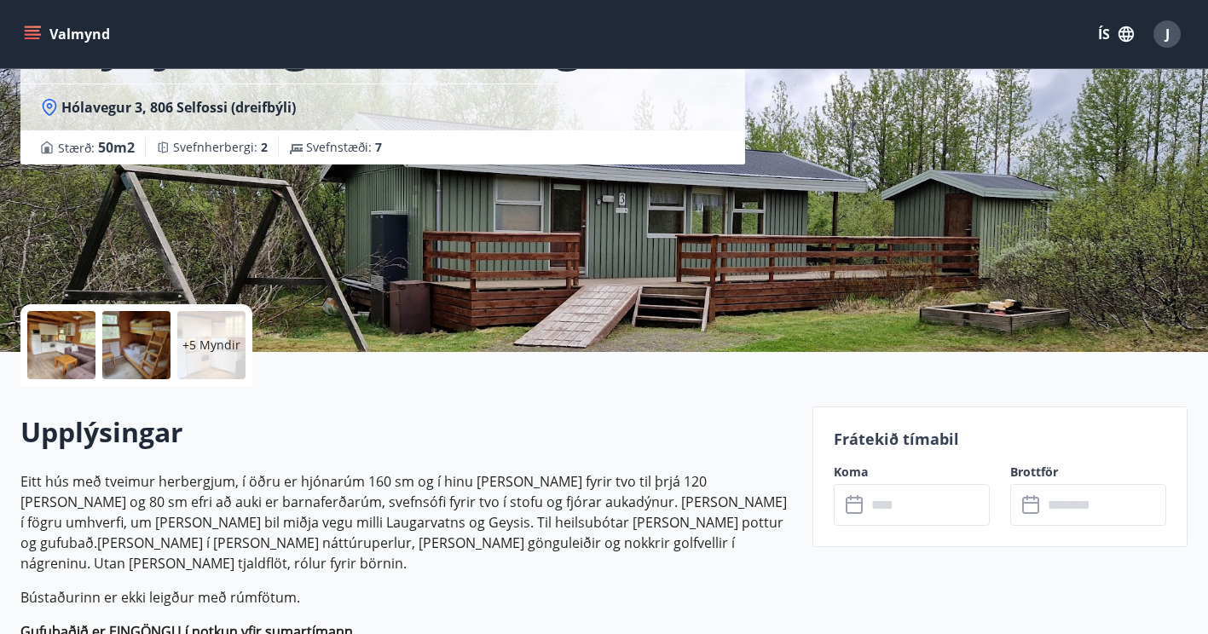
scroll to position [0, 0]
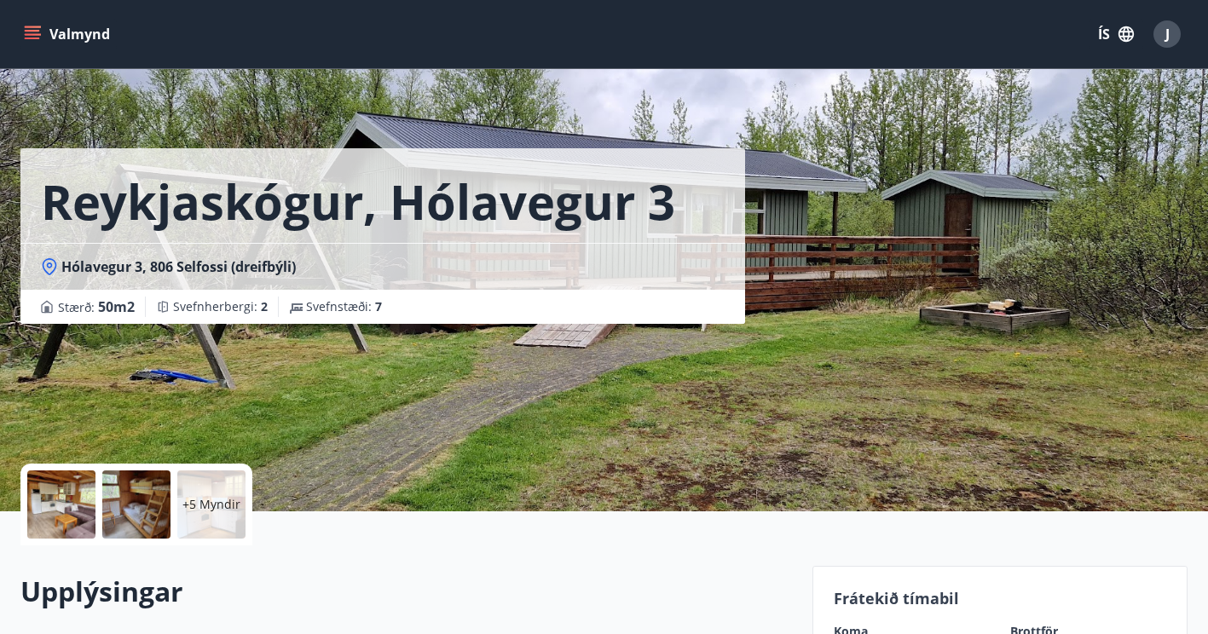
click at [1165, 38] on span "J" at bounding box center [1167, 34] width 4 height 19
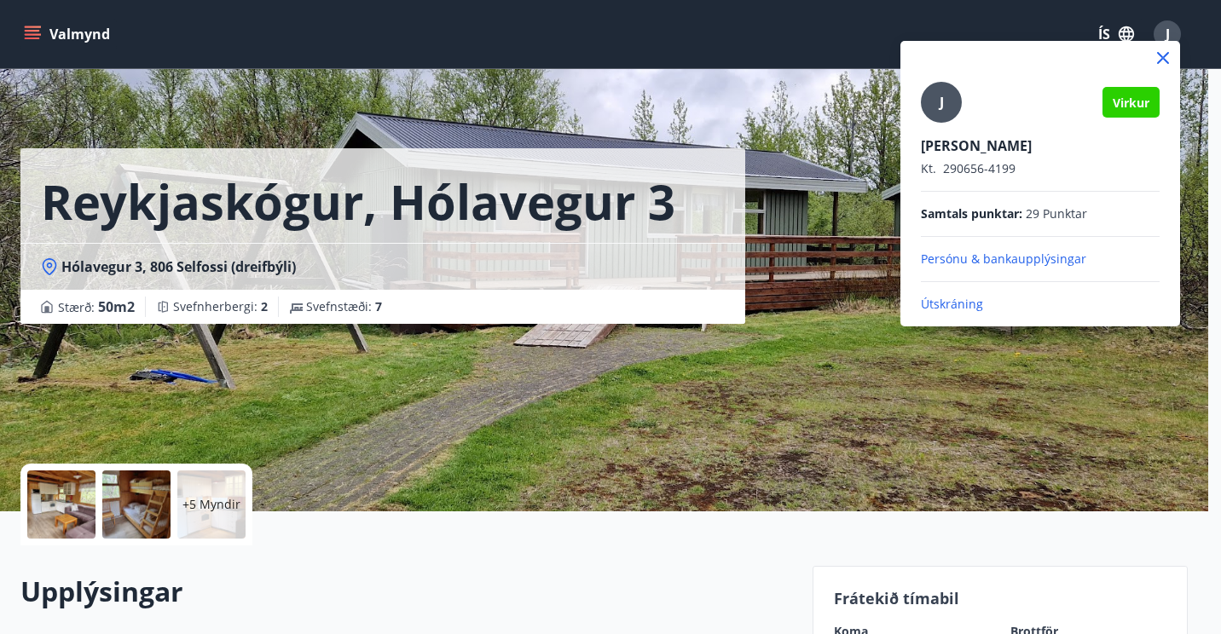
click at [1164, 38] on div at bounding box center [610, 317] width 1221 height 634
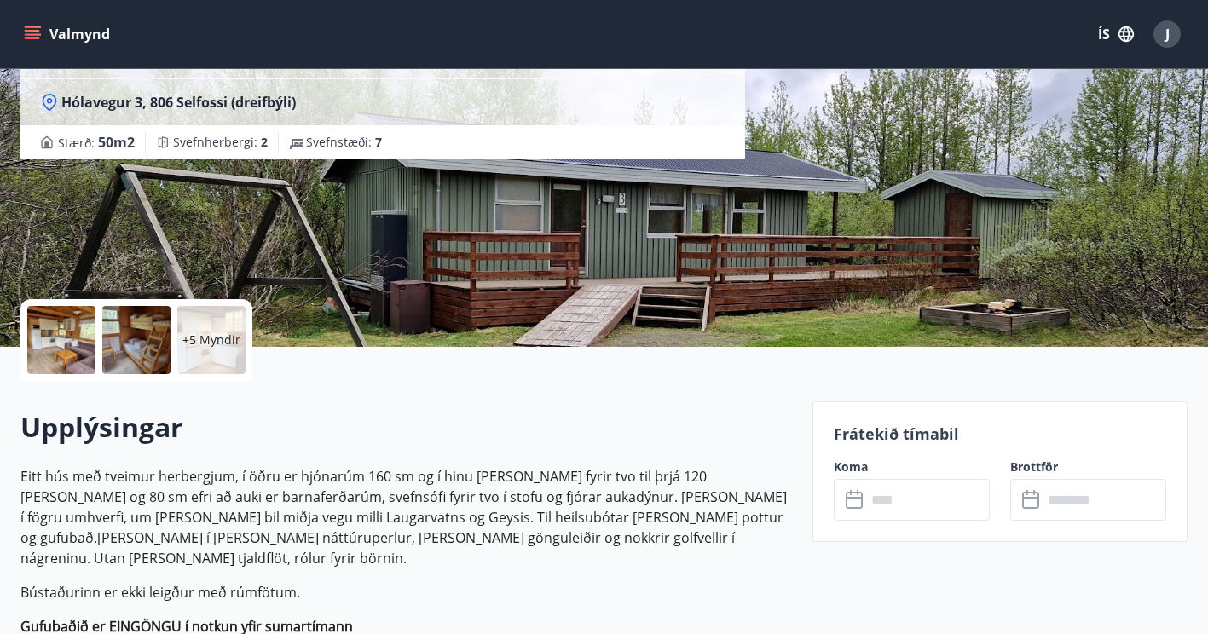
scroll to position [85, 0]
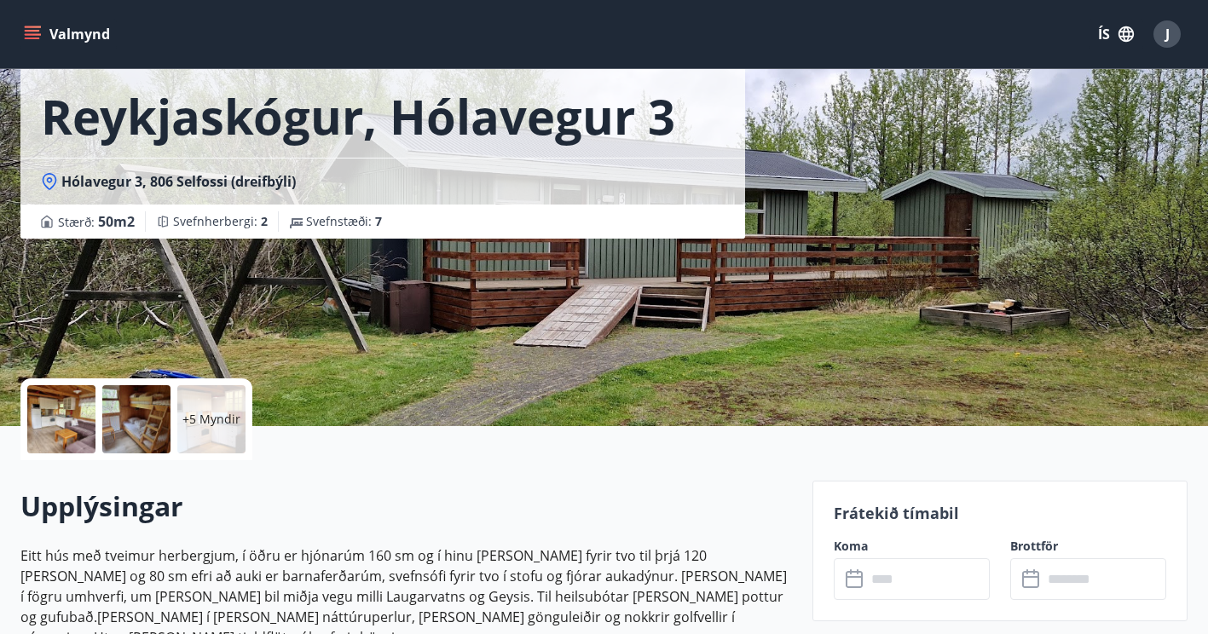
click at [32, 32] on icon "menu" at bounding box center [32, 34] width 17 height 17
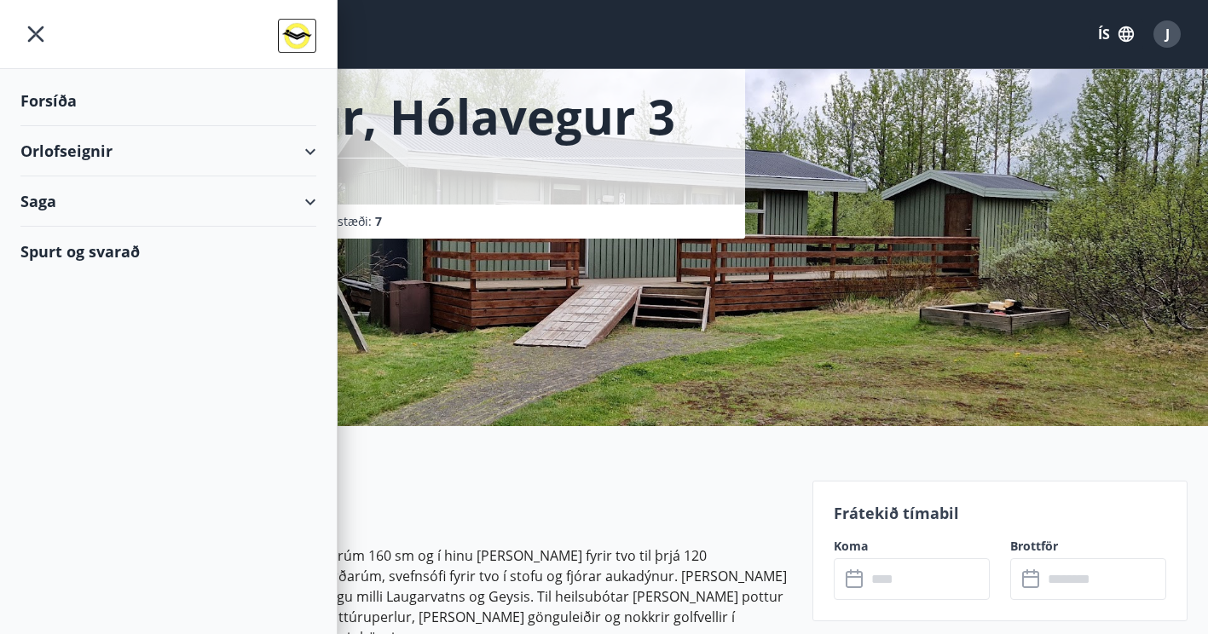
click at [291, 153] on div "Orlofseignir" at bounding box center [168, 151] width 296 height 50
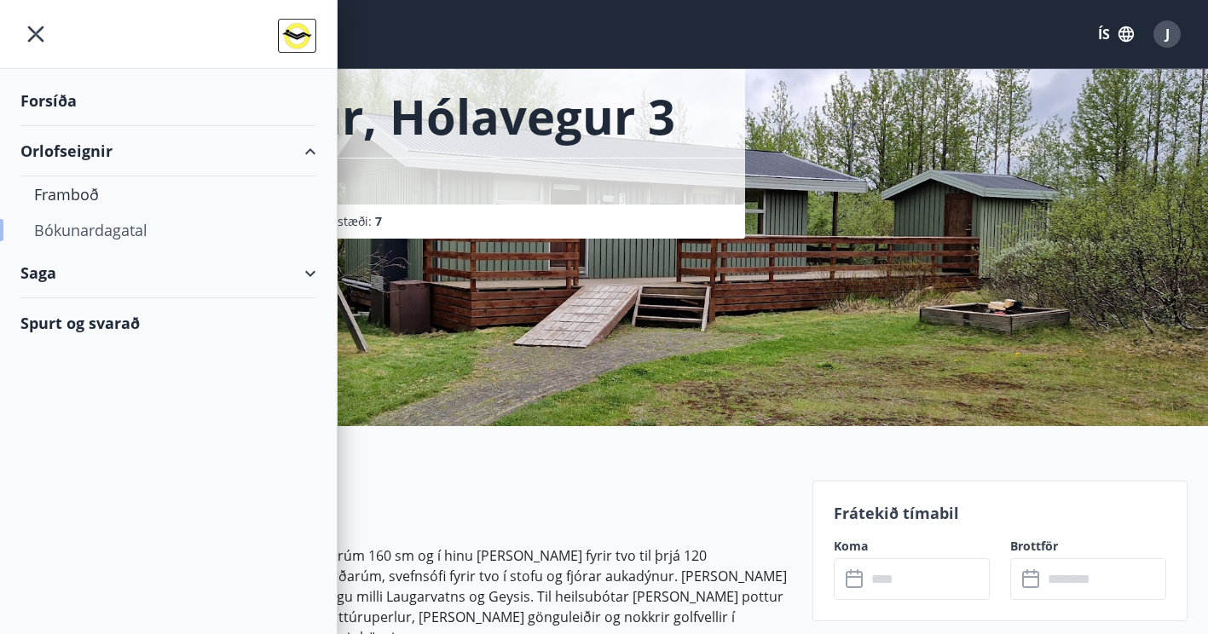
click at [106, 228] on div "Bókunardagatal" at bounding box center [168, 230] width 269 height 36
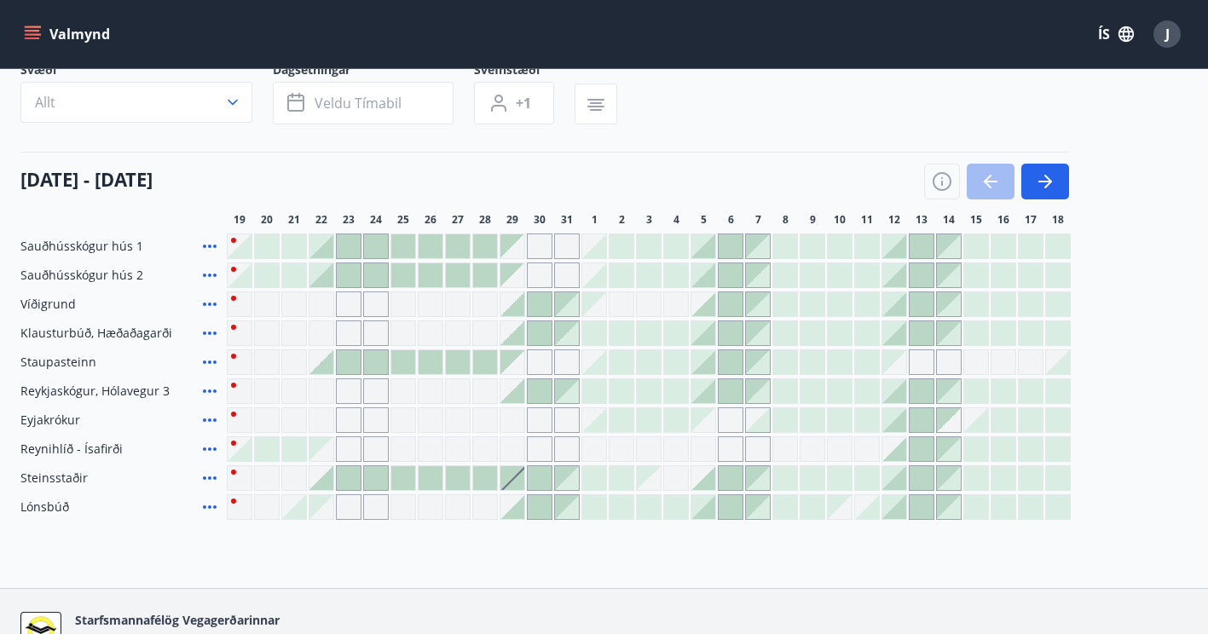
scroll to position [170, 0]
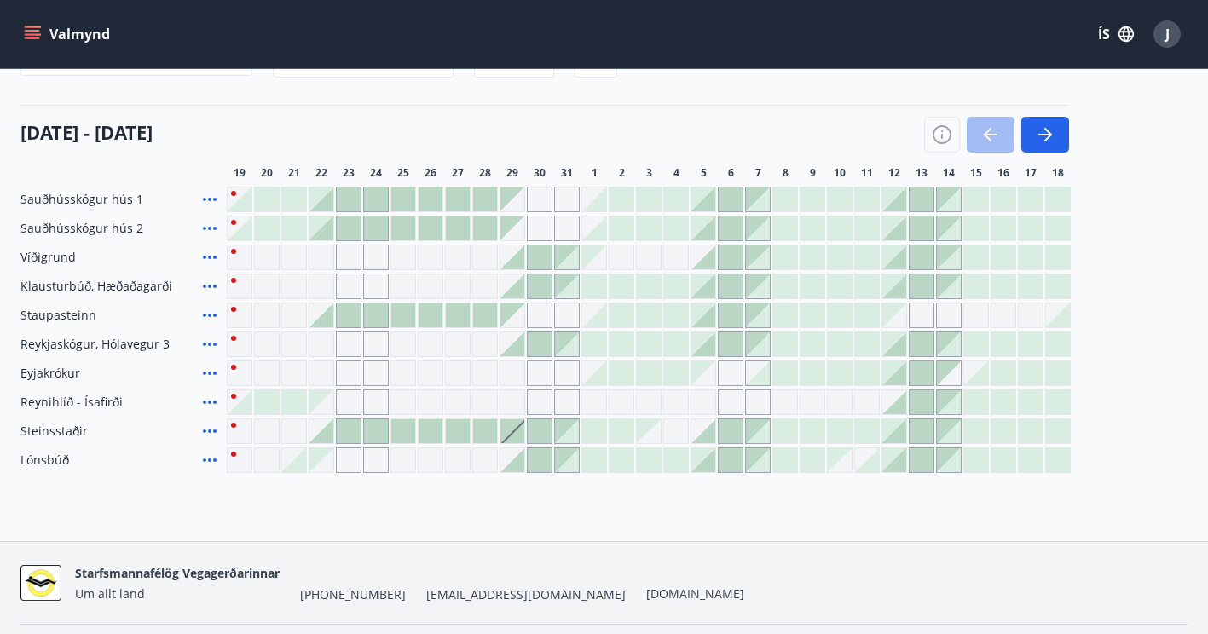
click at [516, 346] on div at bounding box center [512, 344] width 24 height 24
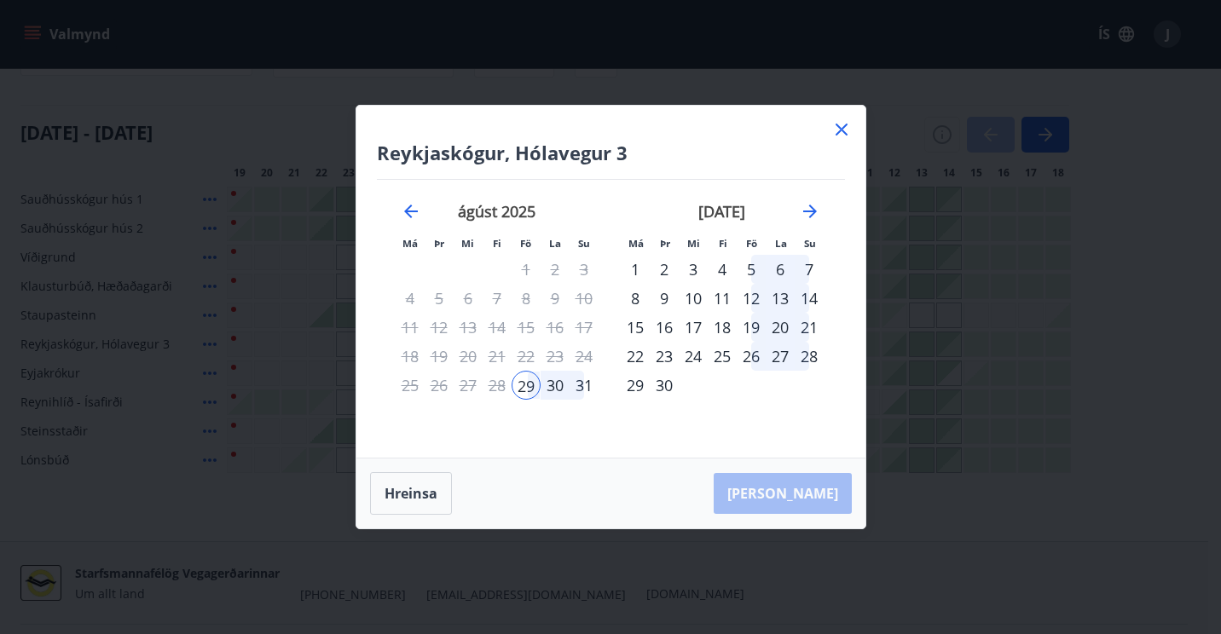
click at [638, 269] on div "1" at bounding box center [635, 269] width 29 height 29
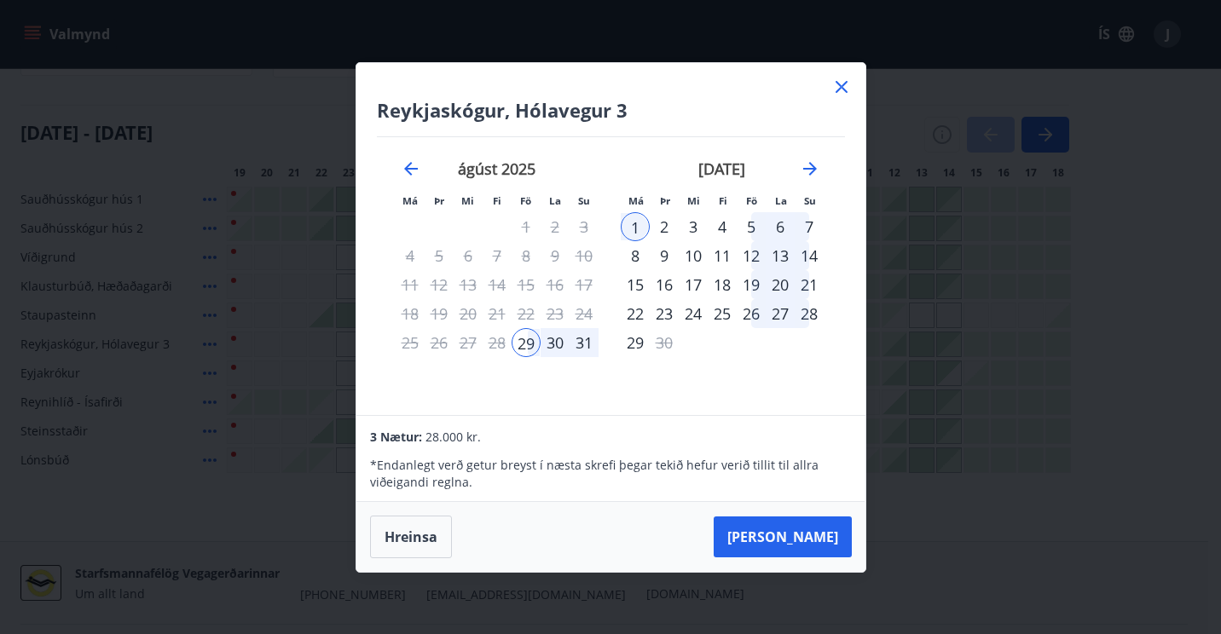
click at [652, 392] on div "[DATE] 1 2 3 4 5 6 7 8 9 10 11 12 13 14 15 16 17 18 19 20 21 22 23 24 25 26 27 …" at bounding box center [721, 277] width 225 height 280
drag, startPoint x: 607, startPoint y: 381, endPoint x: 598, endPoint y: 379, distance: 8.7
click at [605, 381] on div "[DATE] 1 2 3 4 5 6 7 8 9 10 11 12 13 14 15 16 17 18 19 20 21 22 23 24 25 26 27 …" at bounding box center [496, 277] width 225 height 280
click at [406, 537] on button "Hreinsa" at bounding box center [411, 537] width 82 height 43
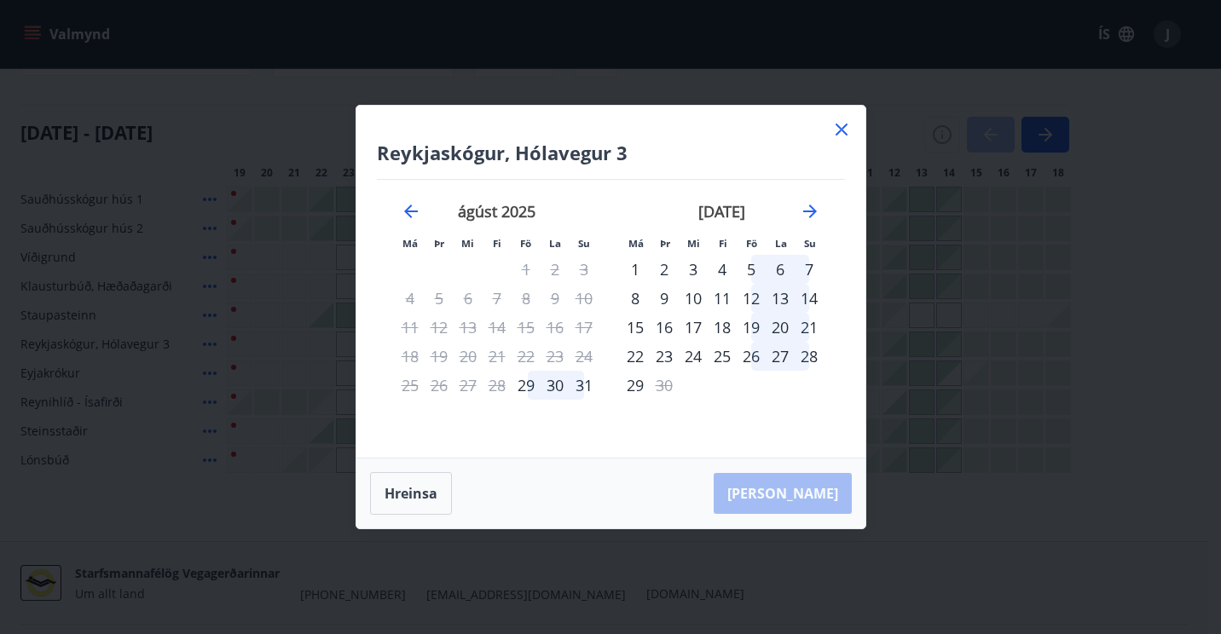
click at [843, 135] on icon at bounding box center [841, 129] width 20 height 20
